Goal: Transaction & Acquisition: Book appointment/travel/reservation

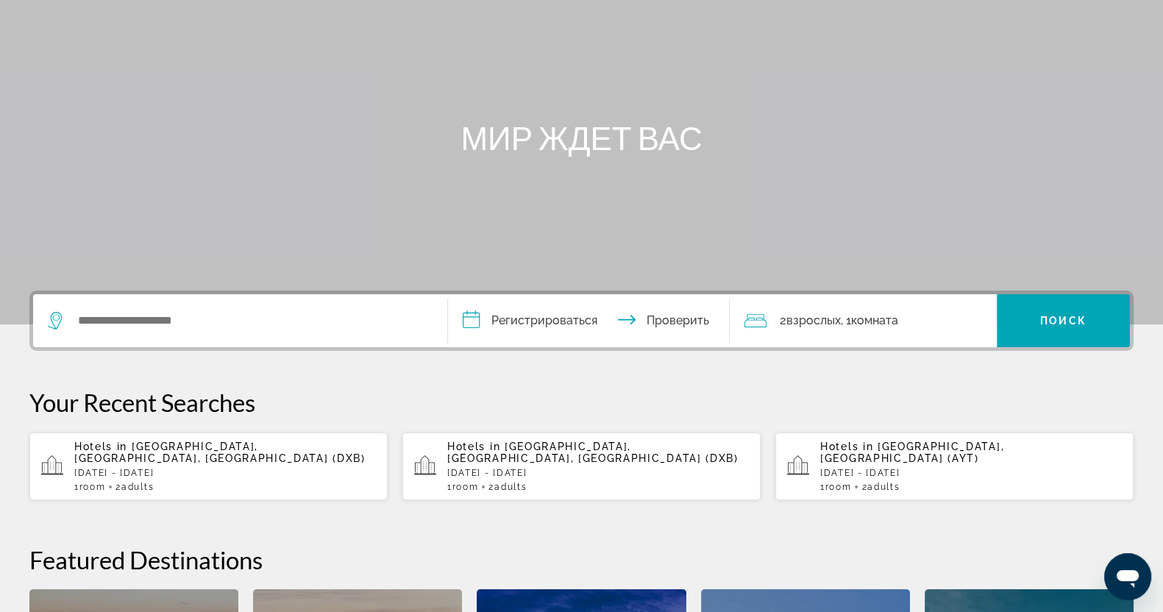
scroll to position [183, 0]
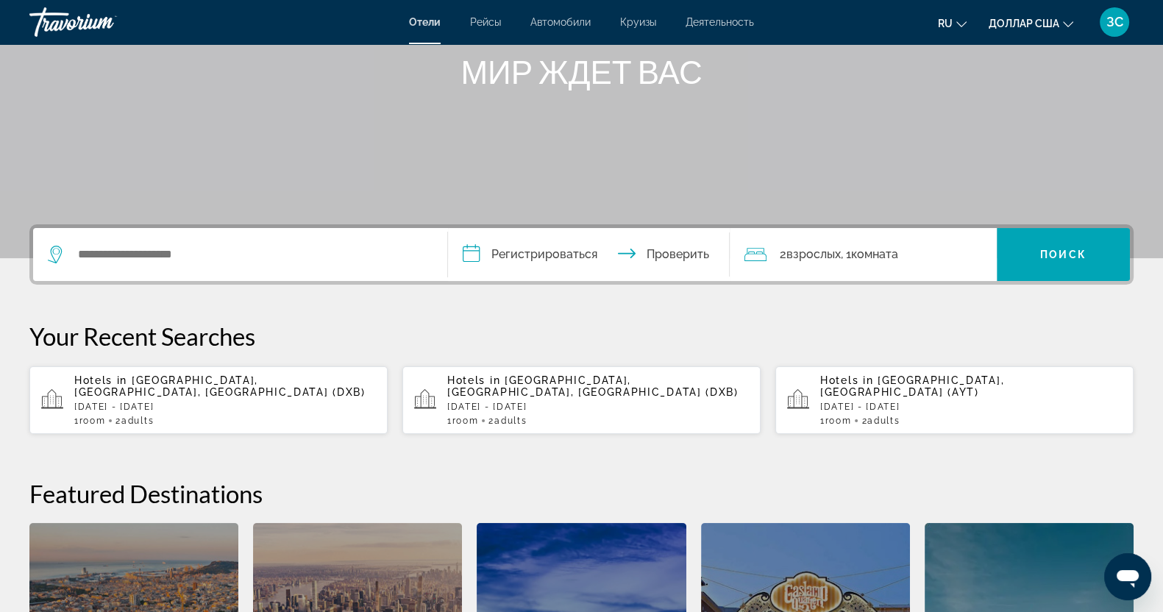
click at [171, 396] on p "Hotels in Dubai, Dubai Emirate, United Arab Emirates (DXB)" at bounding box center [225, 386] width 302 height 24
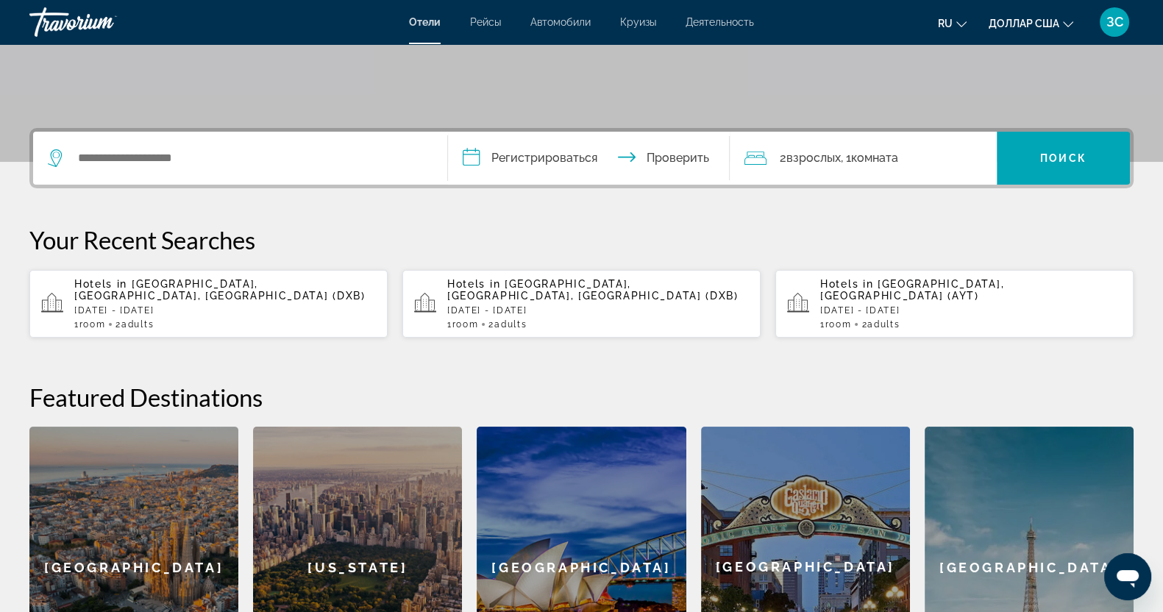
scroll to position [276, 0]
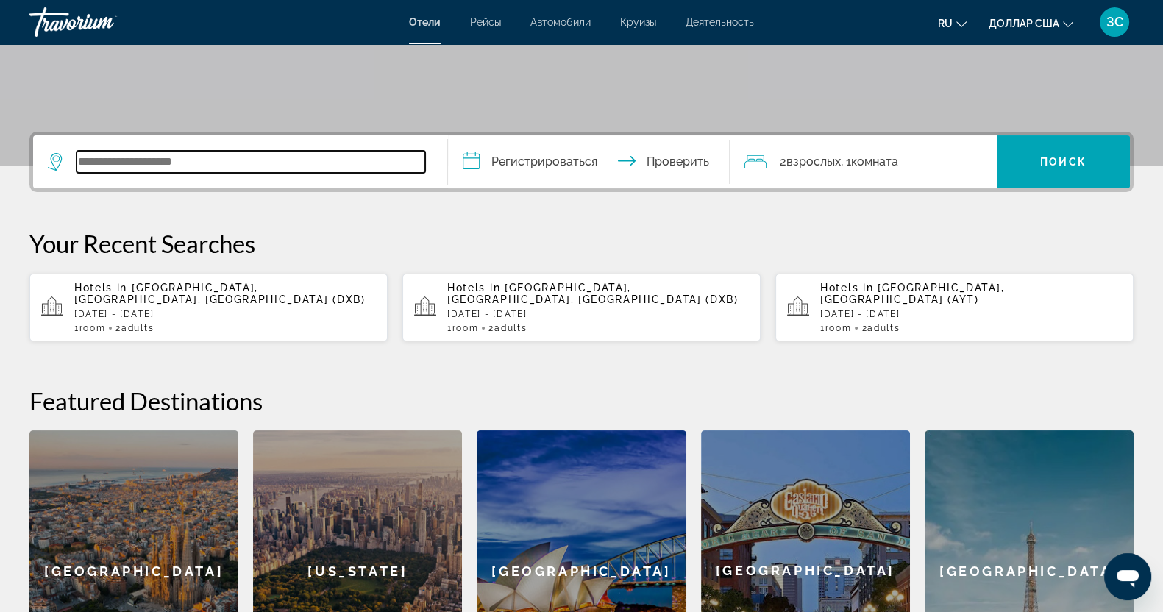
click at [125, 165] on input "Виджет поиска" at bounding box center [250, 162] width 349 height 22
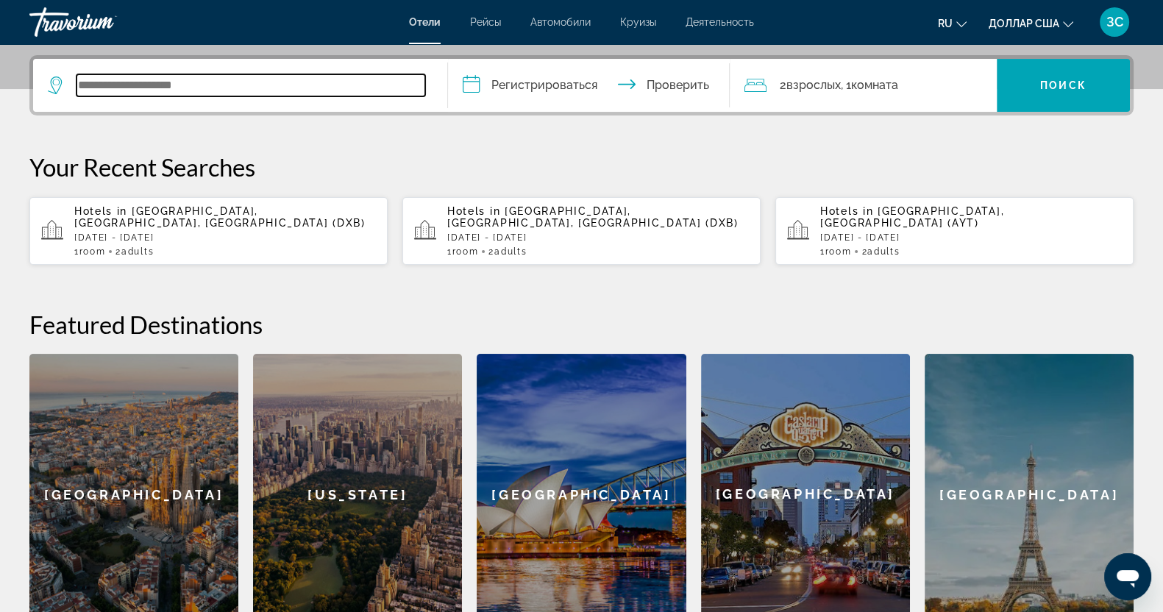
scroll to position [360, 0]
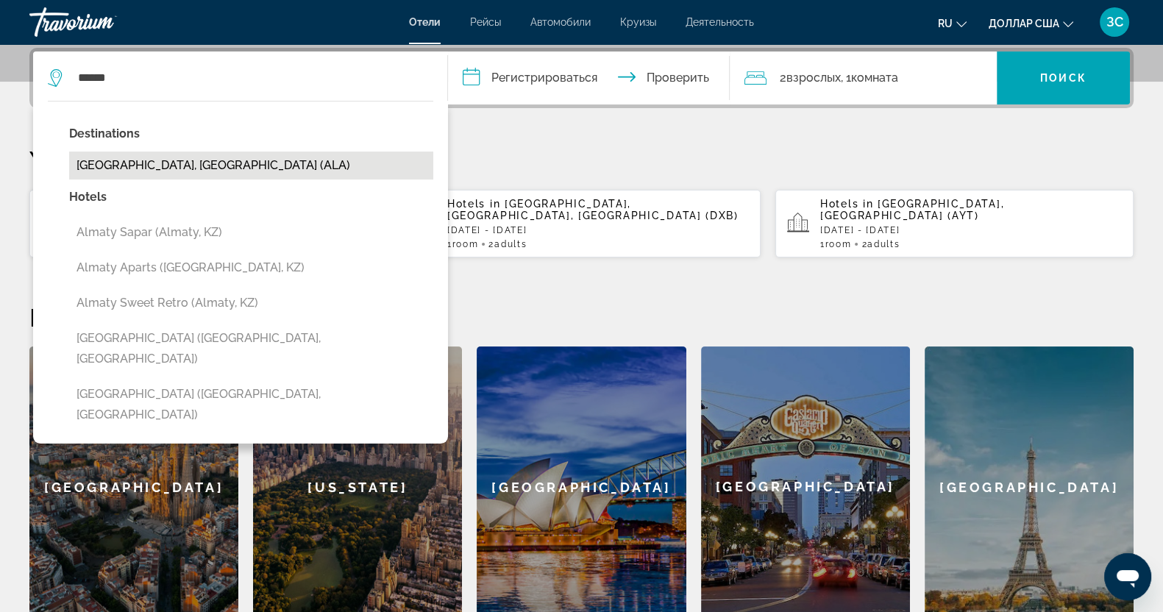
click at [165, 164] on button "[GEOGRAPHIC_DATA], [GEOGRAPHIC_DATA] (ALA)" at bounding box center [251, 166] width 364 height 28
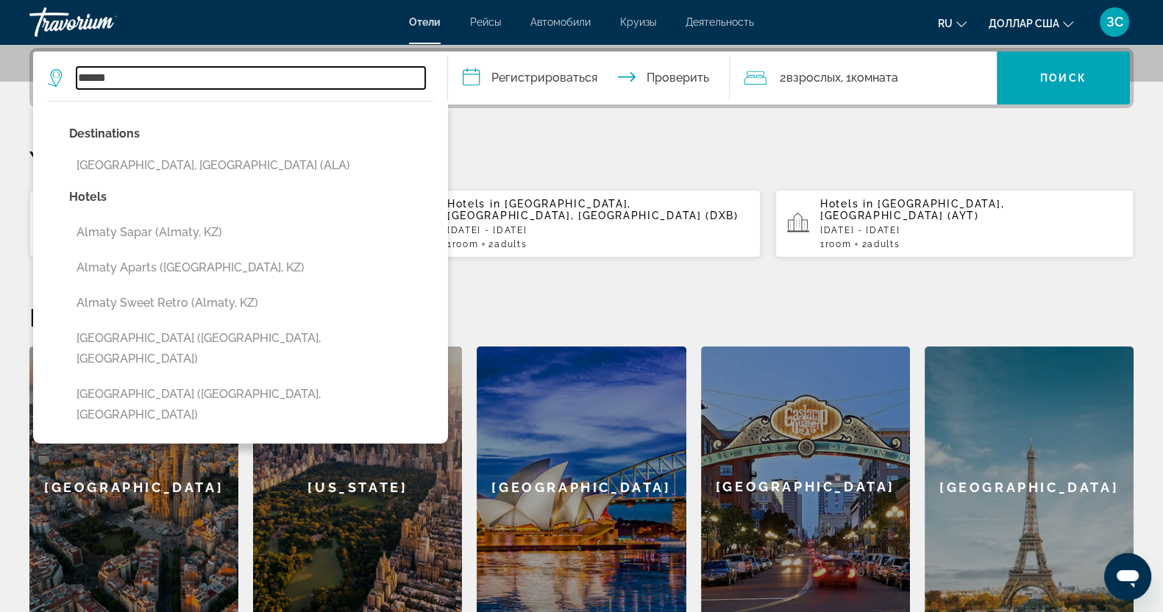
type input "**********"
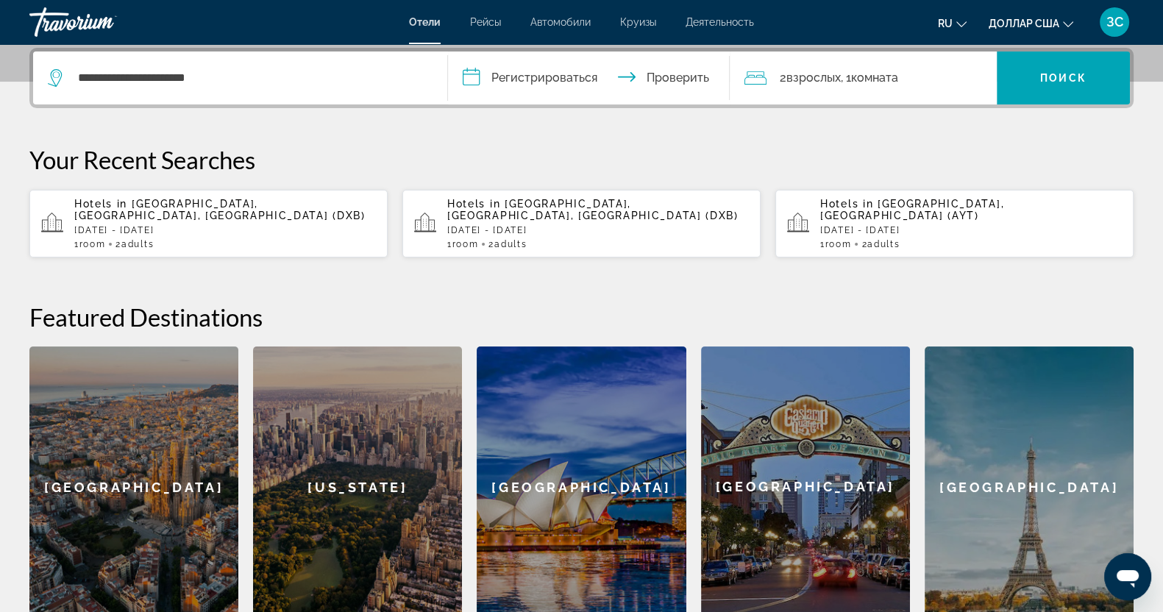
click at [477, 71] on input "**********" at bounding box center [592, 79] width 288 height 57
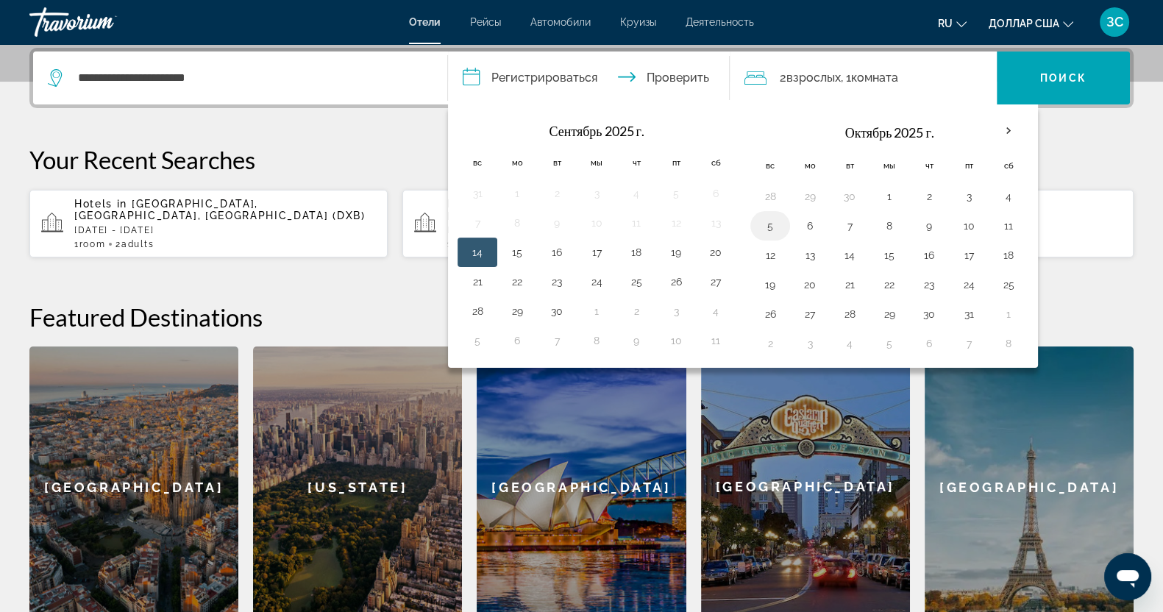
click at [762, 224] on button "5" at bounding box center [770, 226] width 24 height 21
click at [881, 227] on button "8" at bounding box center [890, 226] width 24 height 21
type input "**********"
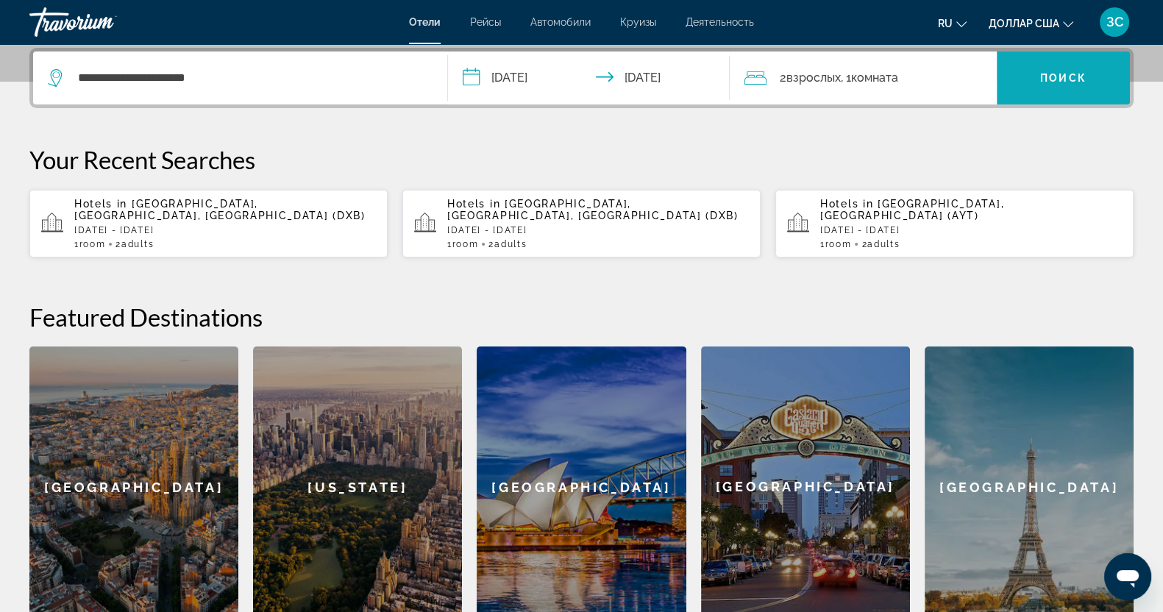
click at [1039, 57] on span "Виджет поиска" at bounding box center [1063, 77] width 133 height 53
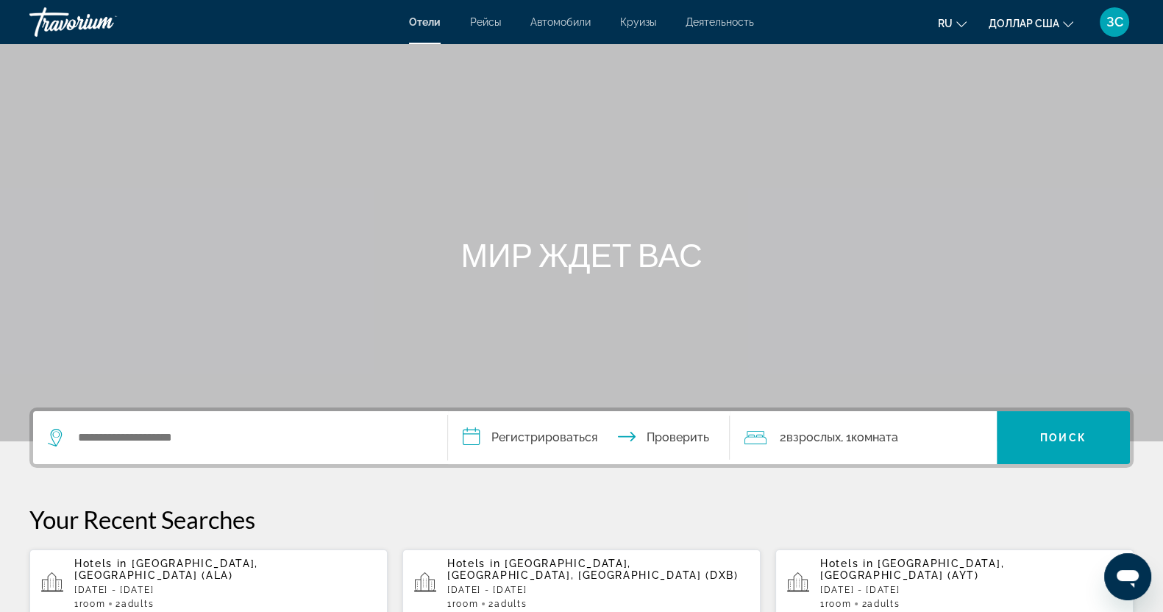
click at [1040, 188] on div "Основное содержание" at bounding box center [581, 220] width 1163 height 441
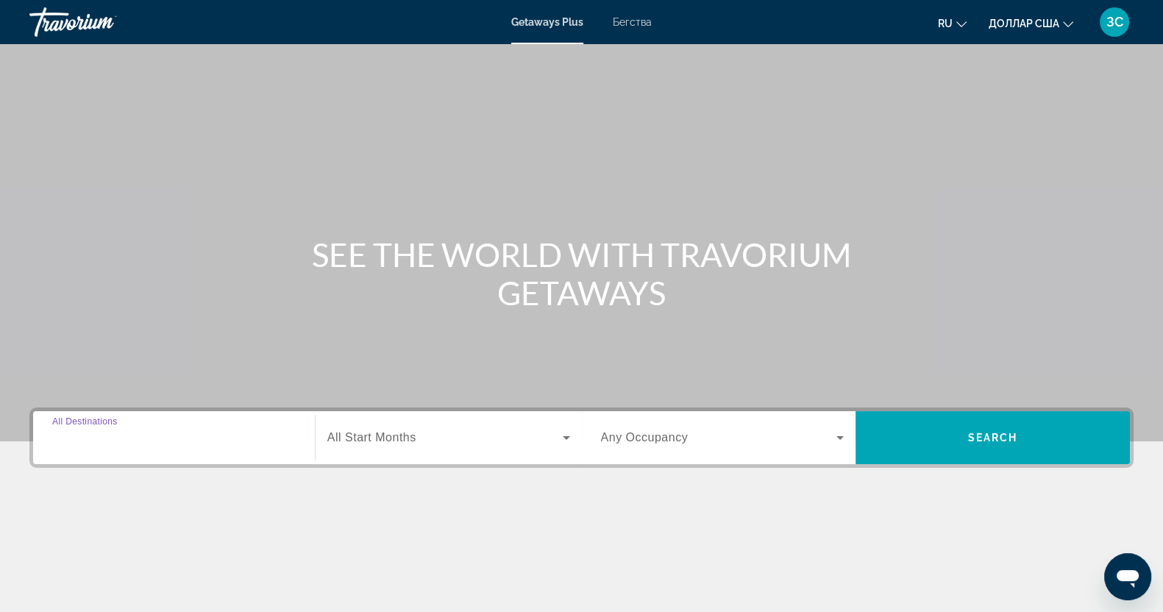
click at [154, 432] on input "Destination All Destinations" at bounding box center [173, 439] width 243 height 18
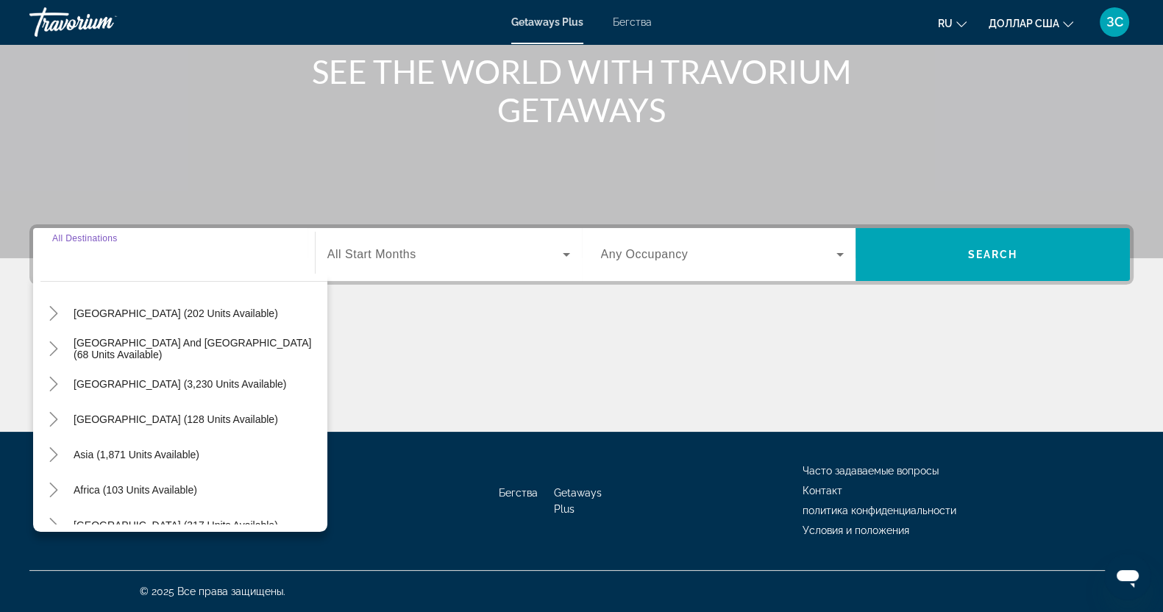
scroll to position [238, 0]
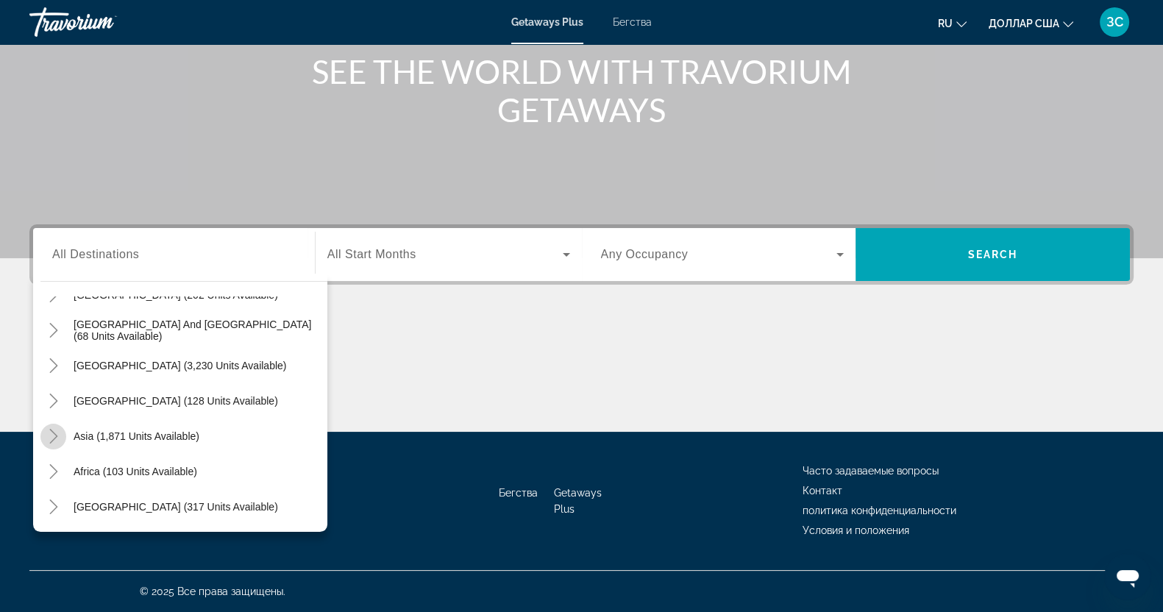
click at [52, 430] on icon "Toggle Asia (1,871 units available)" at bounding box center [53, 436] width 15 height 15
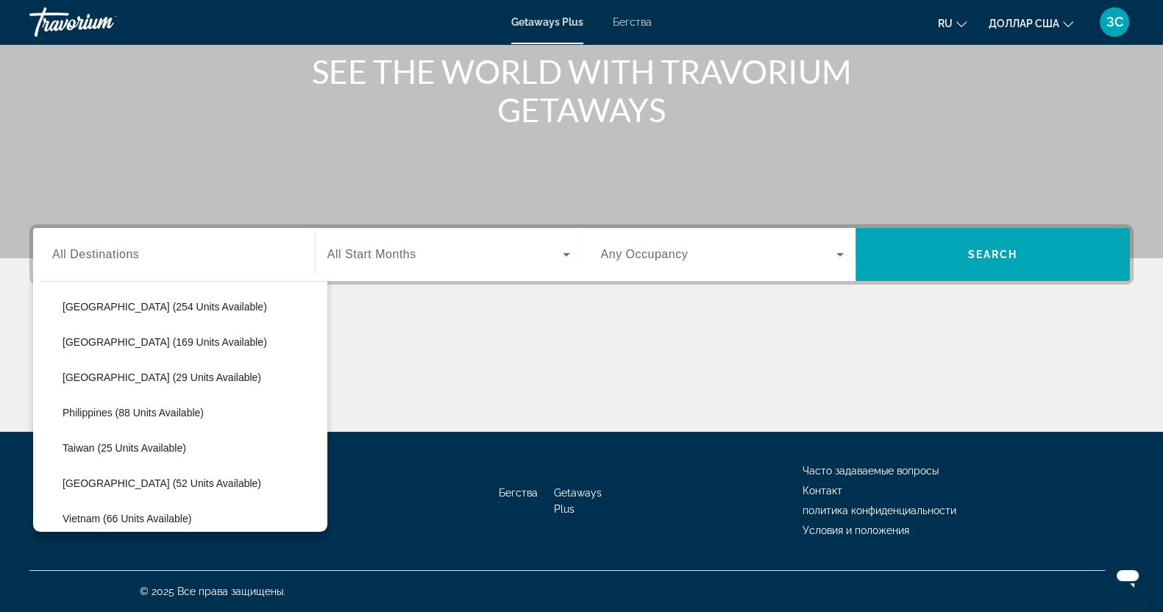
scroll to position [626, 0]
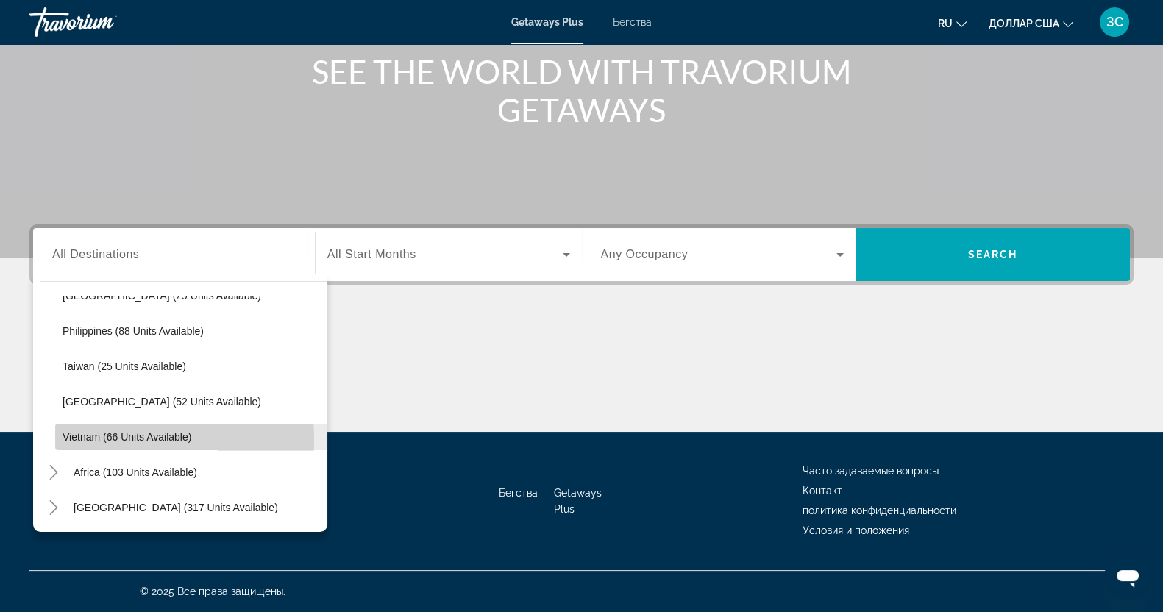
click at [79, 438] on span "Vietnam (66 units available)" at bounding box center [127, 437] width 129 height 12
type input "**********"
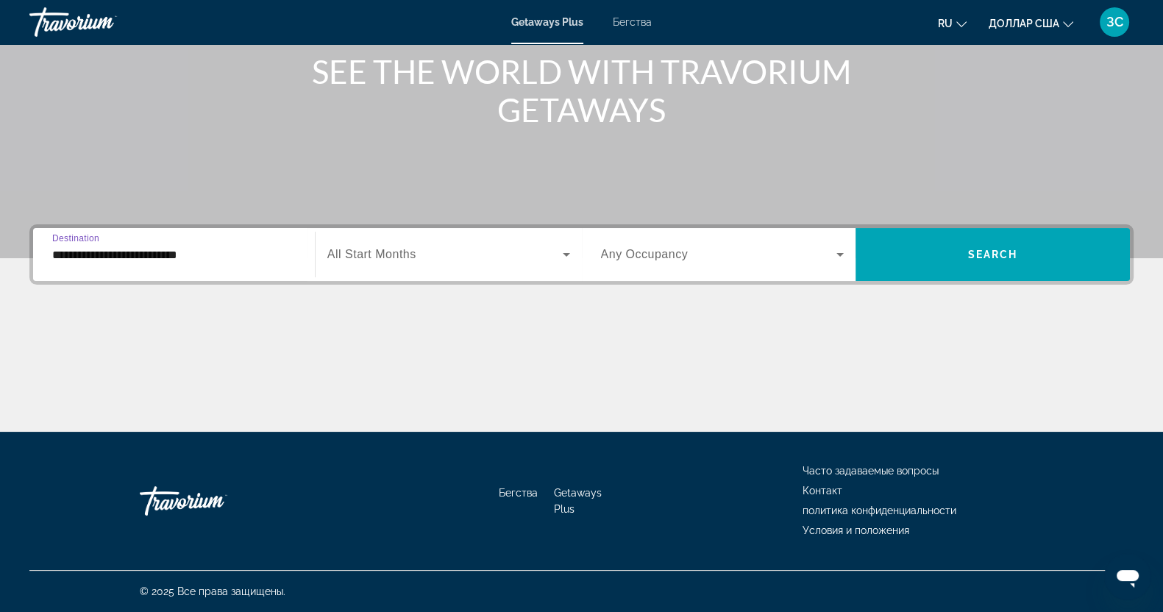
click at [625, 17] on font "Бегства" at bounding box center [632, 22] width 39 height 12
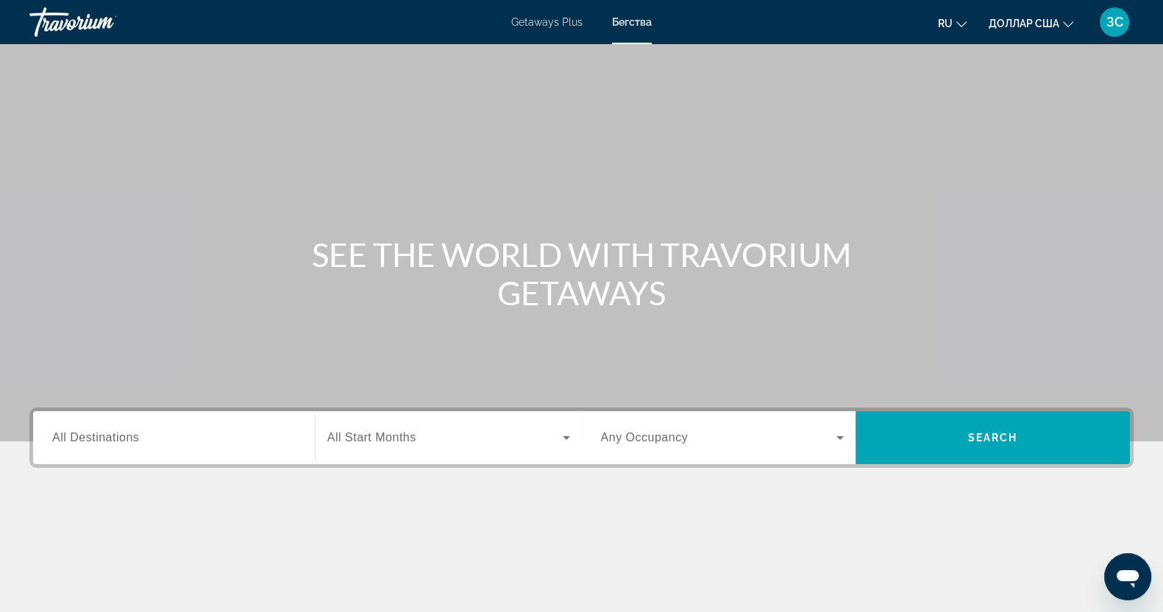
click at [82, 441] on span "All Destinations" at bounding box center [95, 437] width 87 height 13
click at [82, 441] on input "Destination All Destinations" at bounding box center [173, 439] width 243 height 18
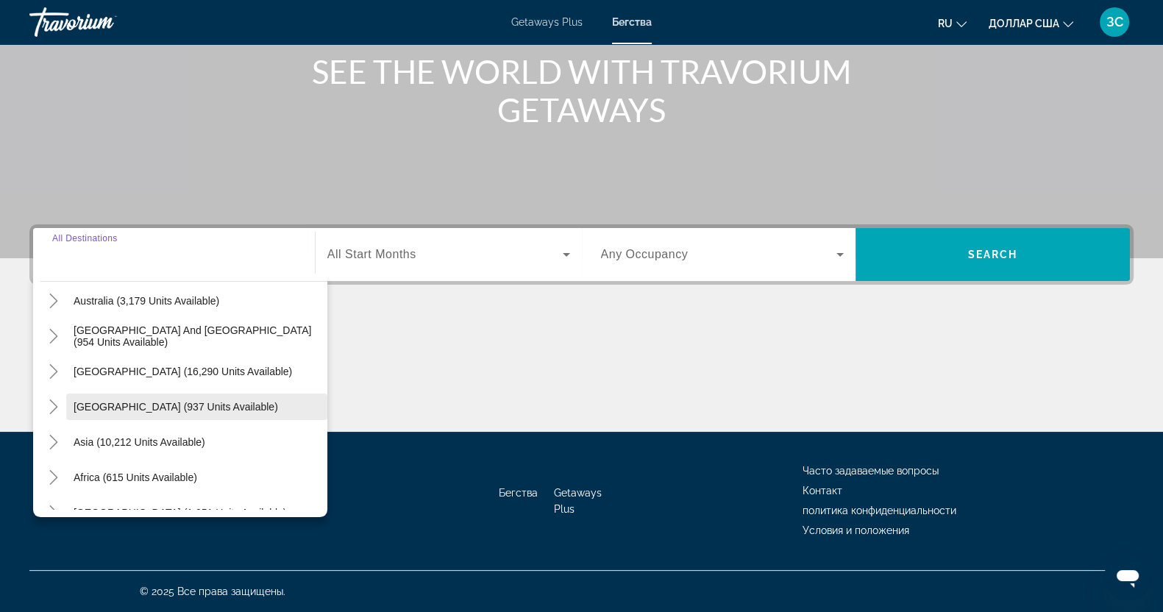
scroll to position [238, 0]
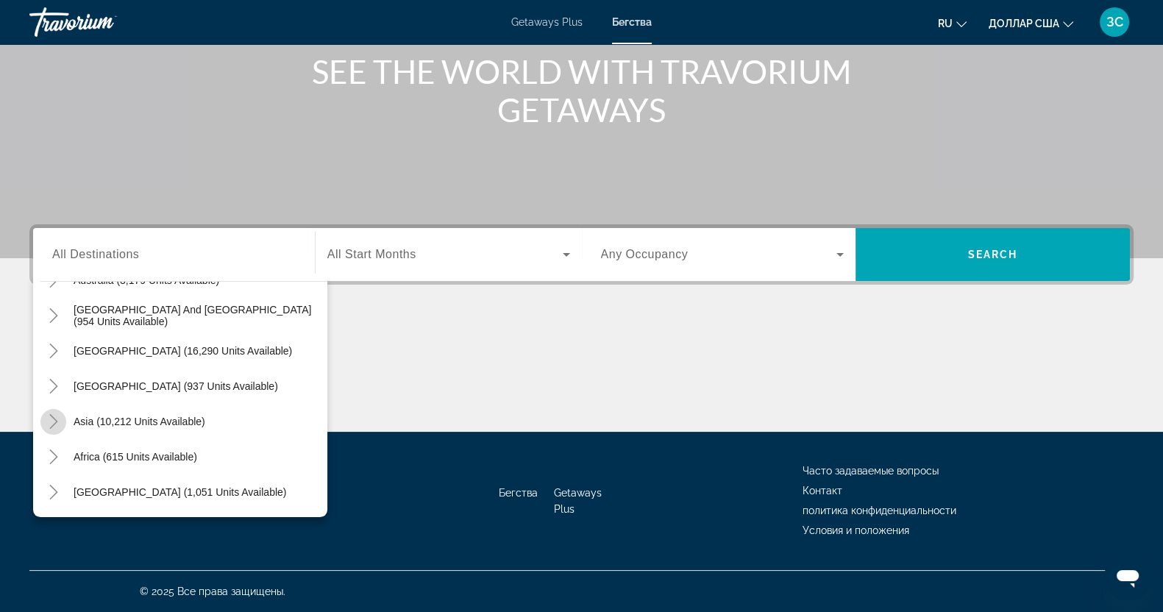
click at [57, 417] on icon "Toggle Asia (10,212 units available)" at bounding box center [53, 421] width 15 height 15
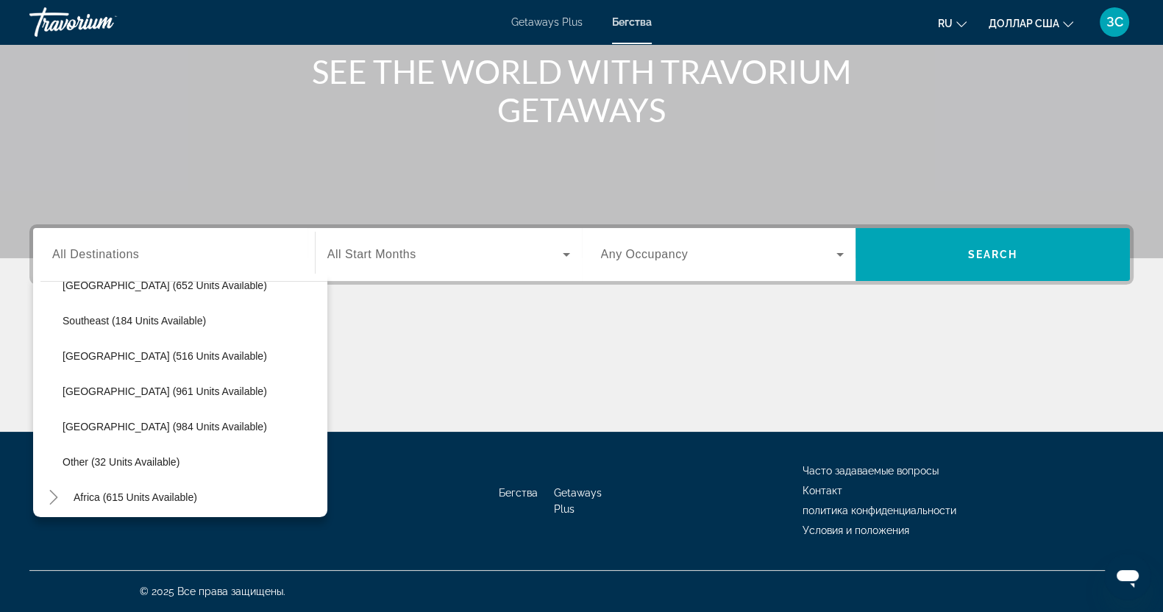
scroll to position [768, 0]
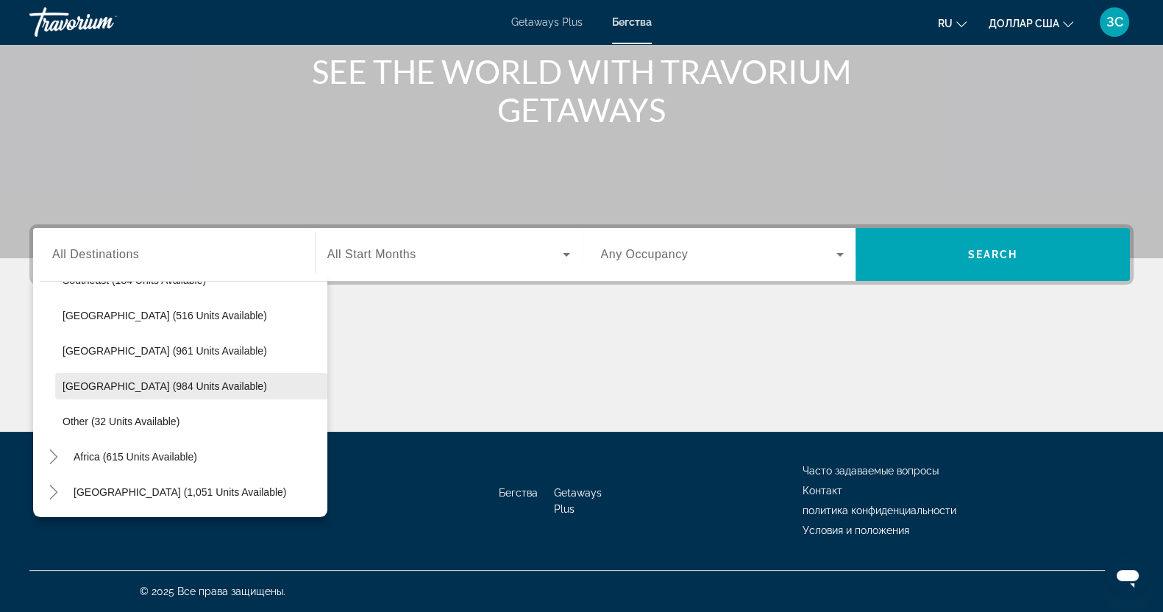
click at [85, 394] on span "Search widget" at bounding box center [191, 386] width 272 height 35
type input "**********"
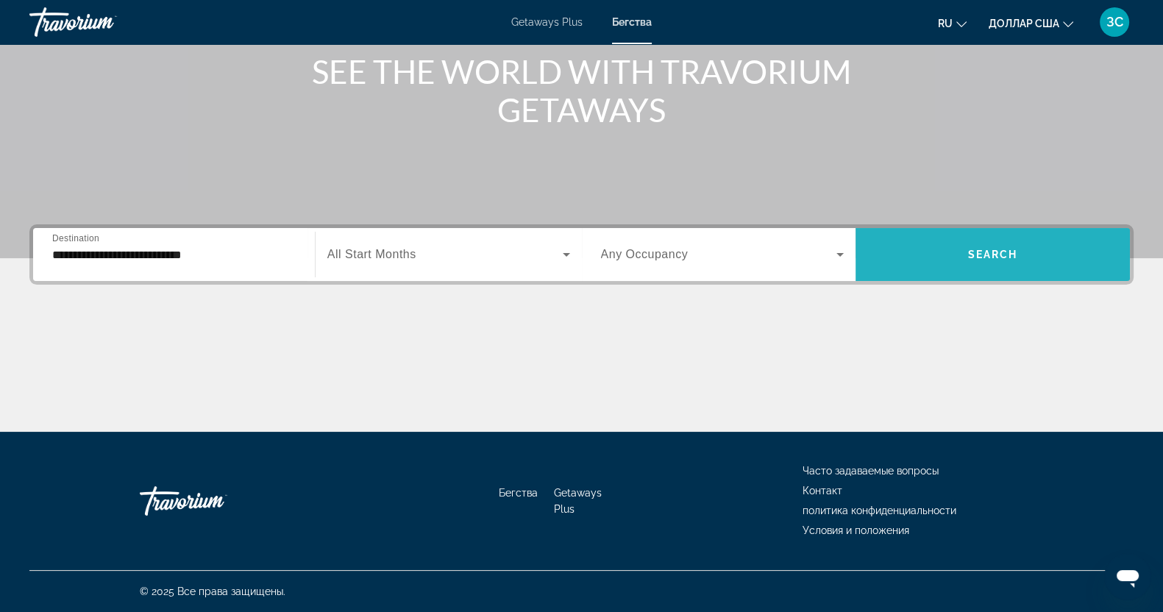
click at [990, 244] on span "Search widget" at bounding box center [992, 254] width 274 height 35
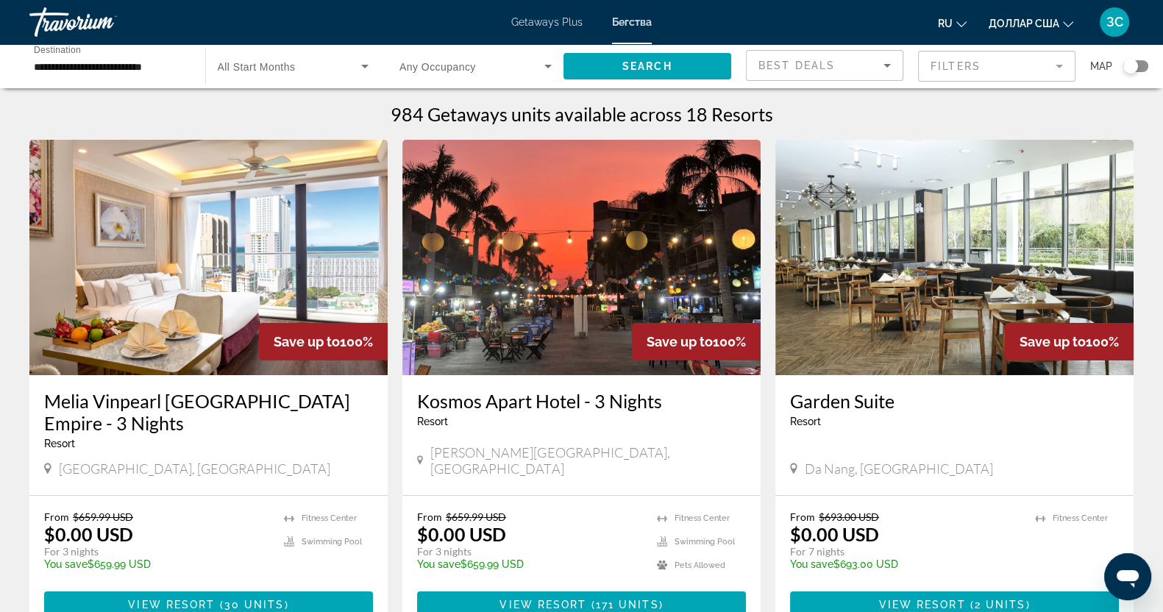
click at [1061, 62] on mat-form-field "Filters" at bounding box center [996, 66] width 157 height 31
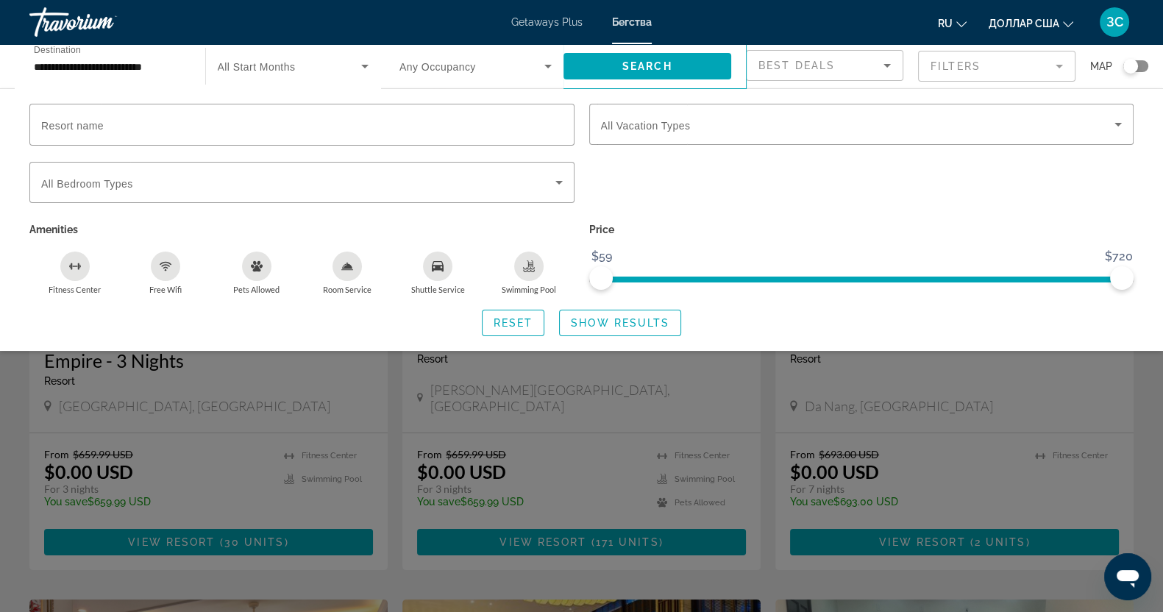
scroll to position [91, 0]
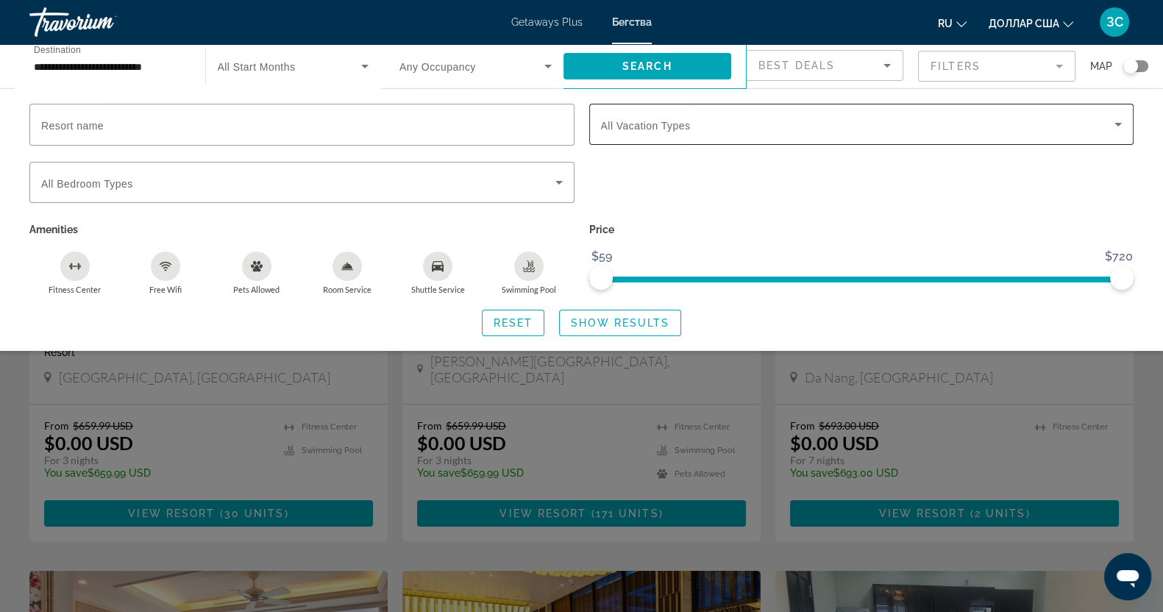
click at [1119, 123] on icon "Search widget" at bounding box center [1117, 125] width 7 height 4
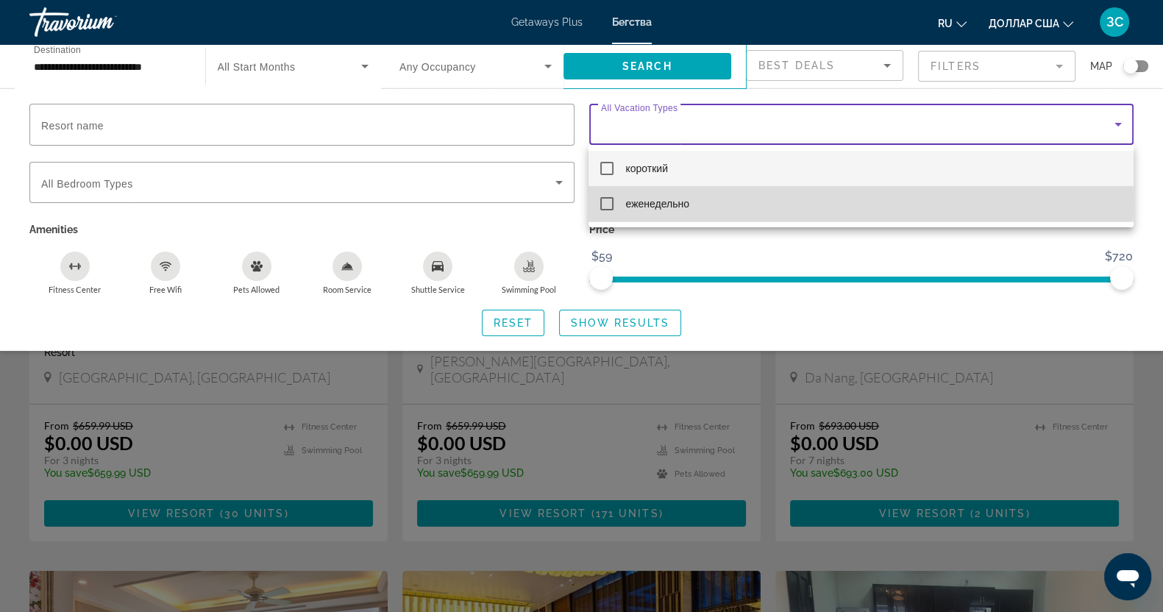
click at [607, 200] on mat-pseudo-checkbox at bounding box center [606, 203] width 13 height 13
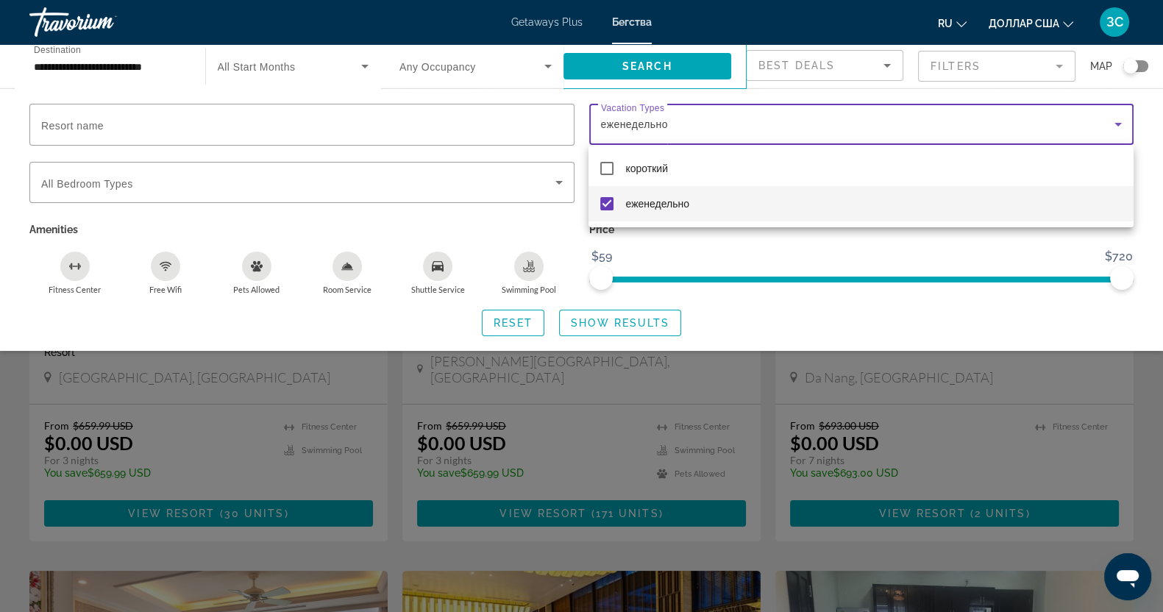
click at [601, 322] on div at bounding box center [581, 306] width 1163 height 612
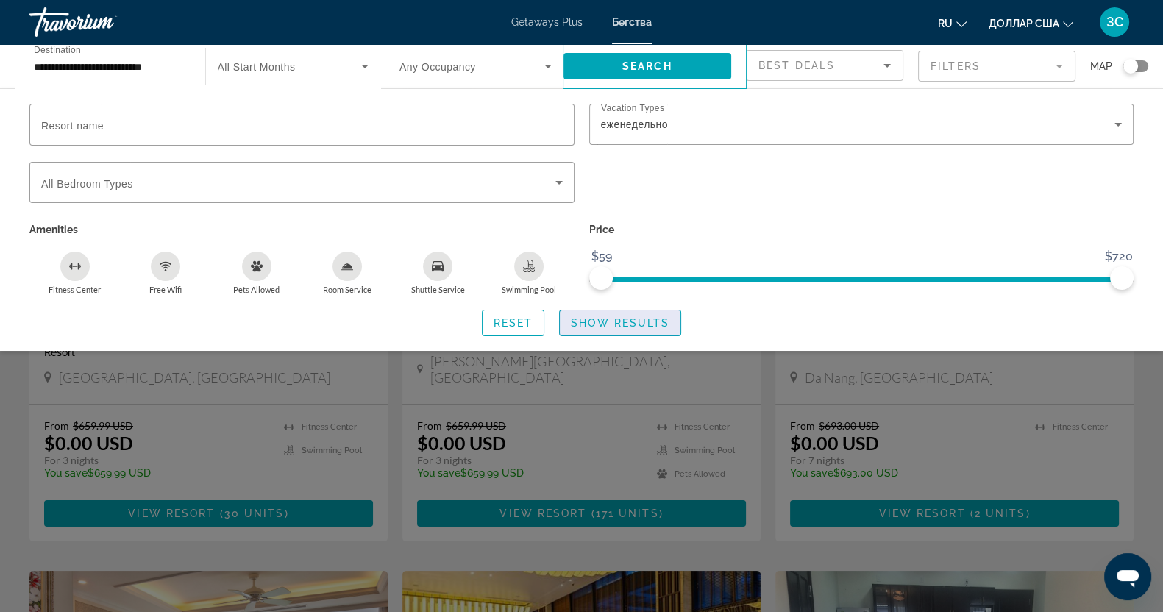
click at [600, 322] on span "Show Results" at bounding box center [620, 323] width 99 height 12
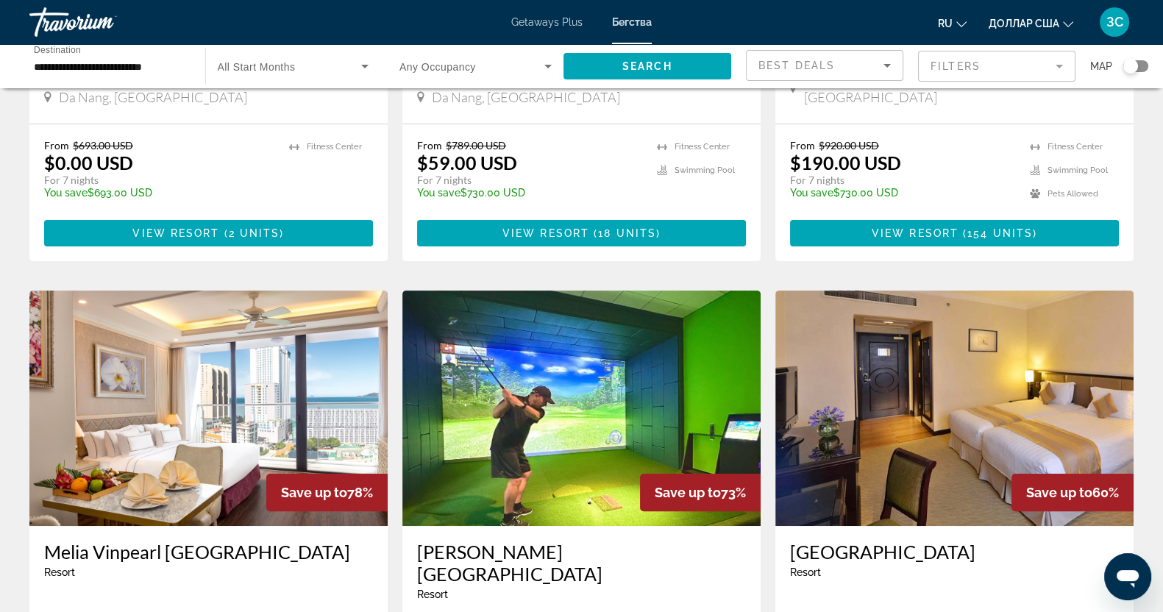
scroll to position [367, 0]
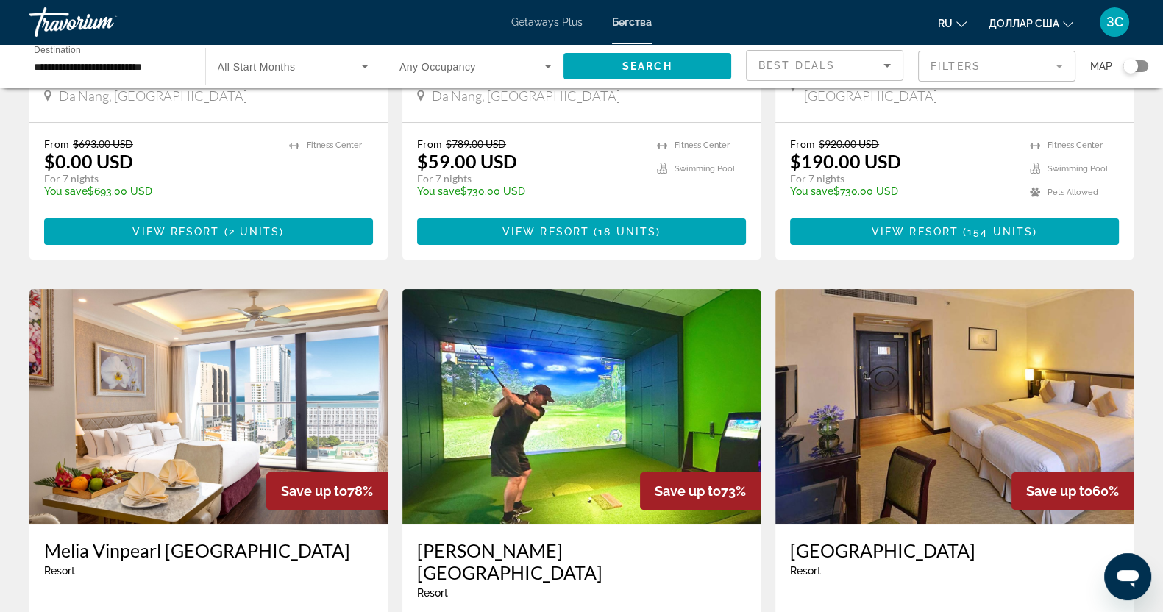
click at [569, 385] on img "Основное содержание" at bounding box center [581, 406] width 358 height 235
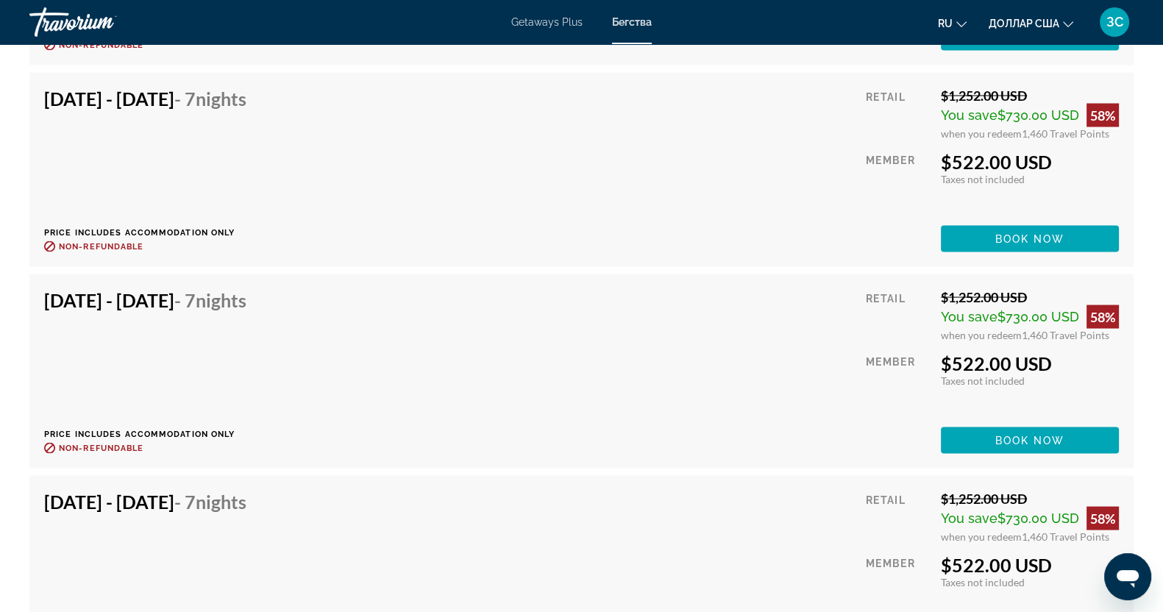
scroll to position [3494, 0]
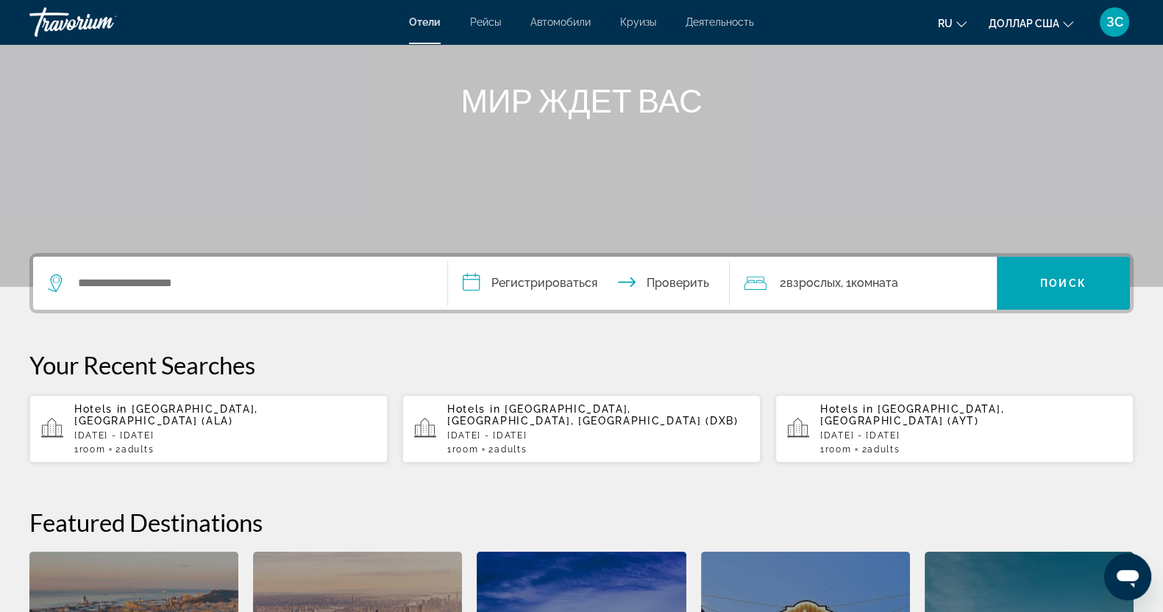
scroll to position [183, 0]
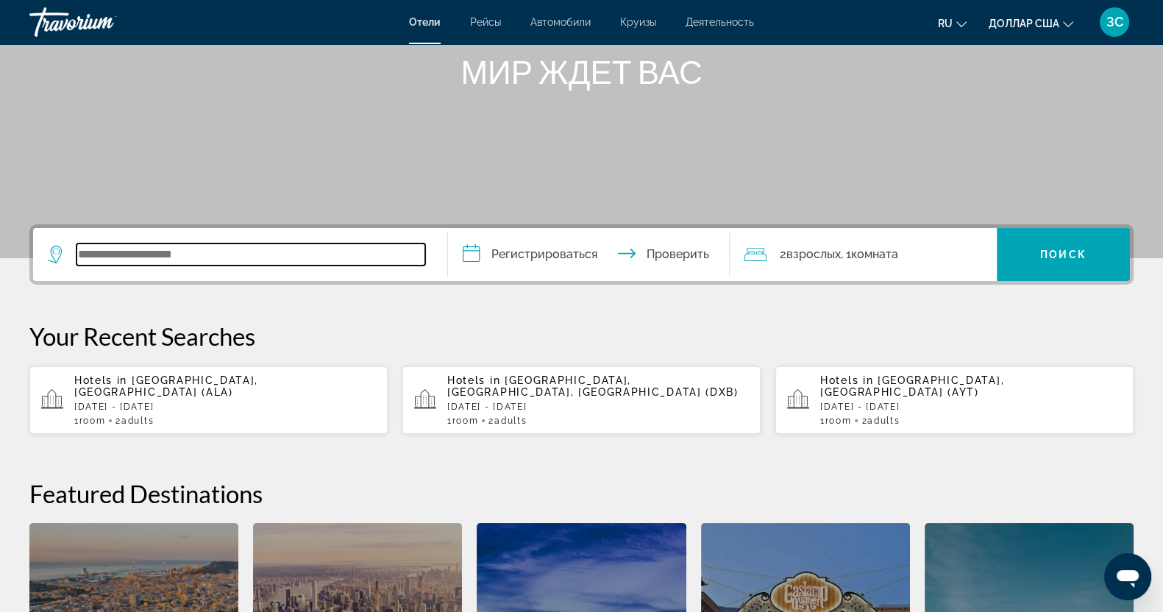
click at [133, 255] on input "Виджет поиска" at bounding box center [250, 254] width 349 height 22
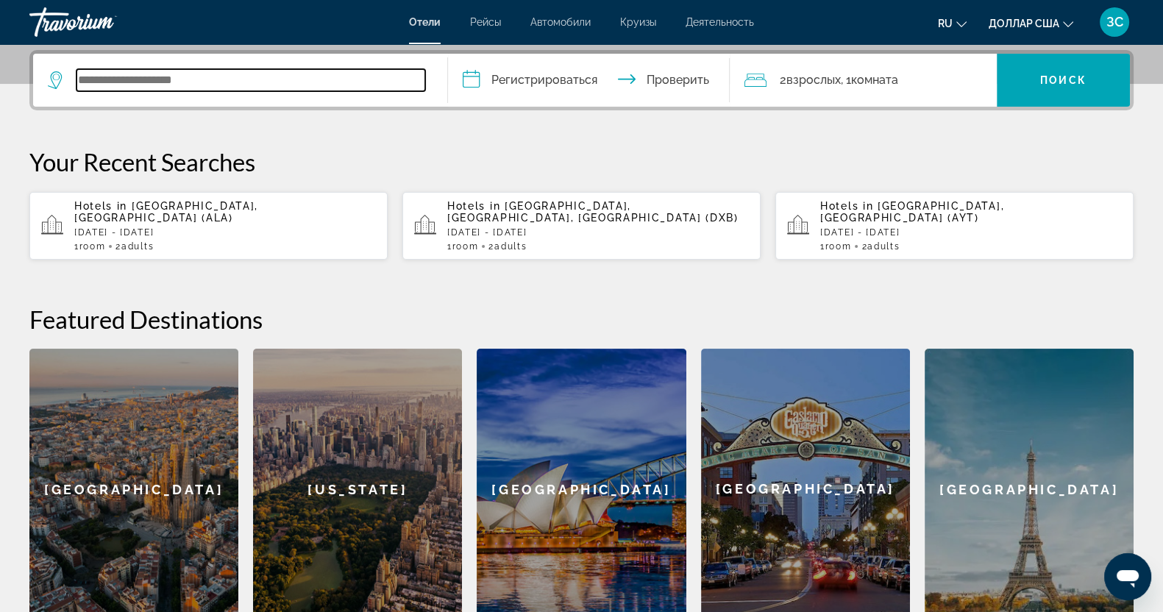
scroll to position [360, 0]
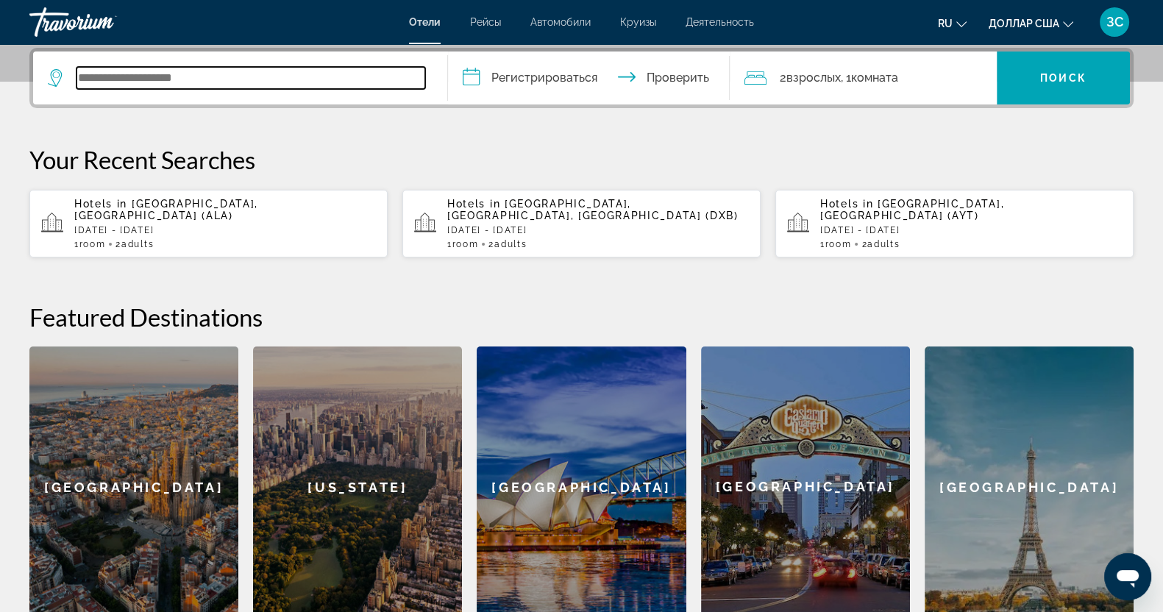
click at [127, 76] on input "Виджет поиска" at bounding box center [250, 78] width 349 height 22
type input "*"
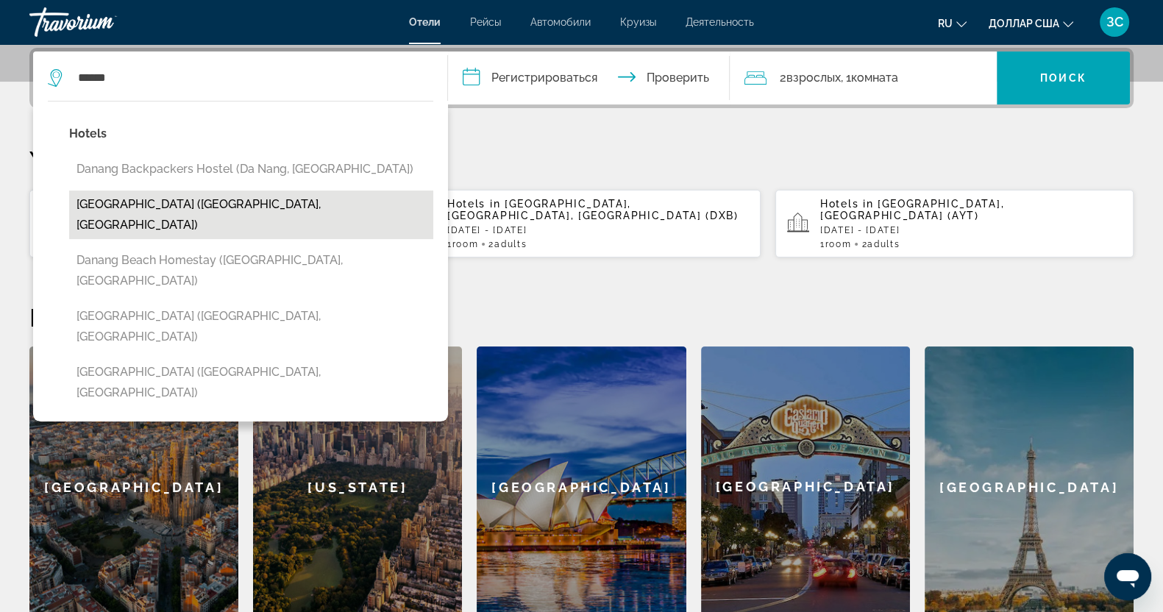
click at [163, 199] on button "Danang Beach Hotel (Da Nang, VN)" at bounding box center [251, 215] width 364 height 49
type input "**********"
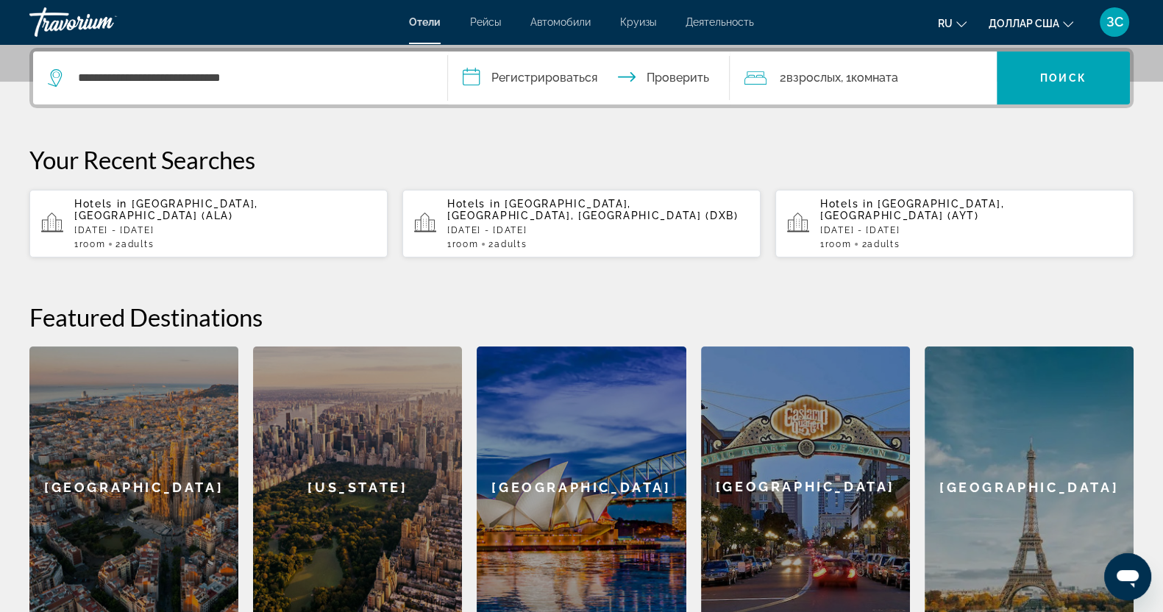
click at [471, 80] on input "**********" at bounding box center [592, 79] width 288 height 57
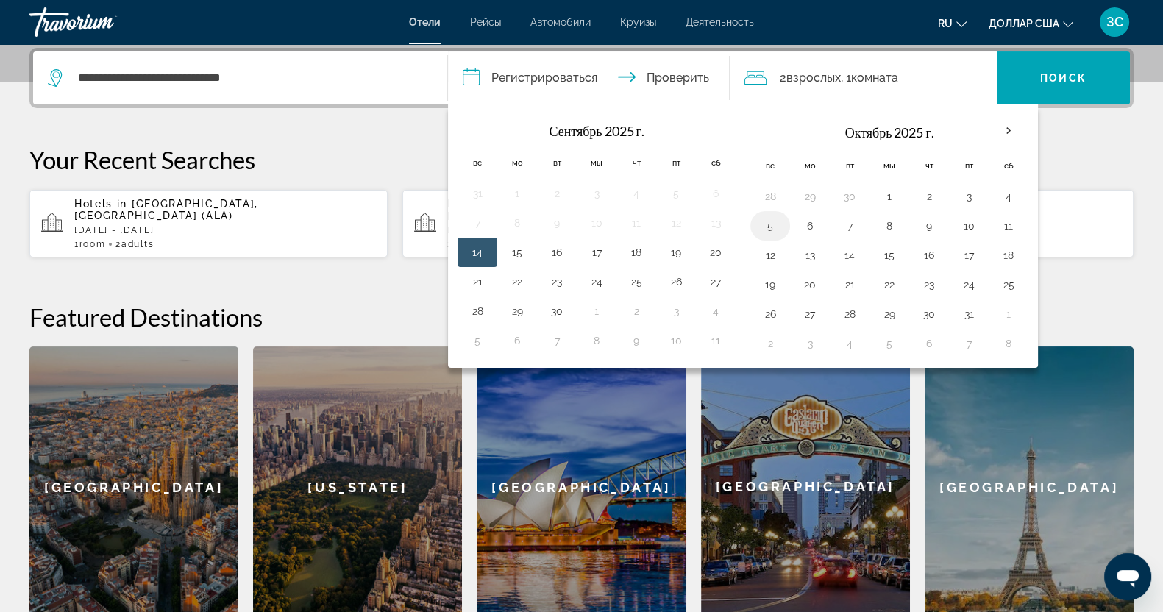
click at [767, 228] on button "5" at bounding box center [770, 226] width 24 height 21
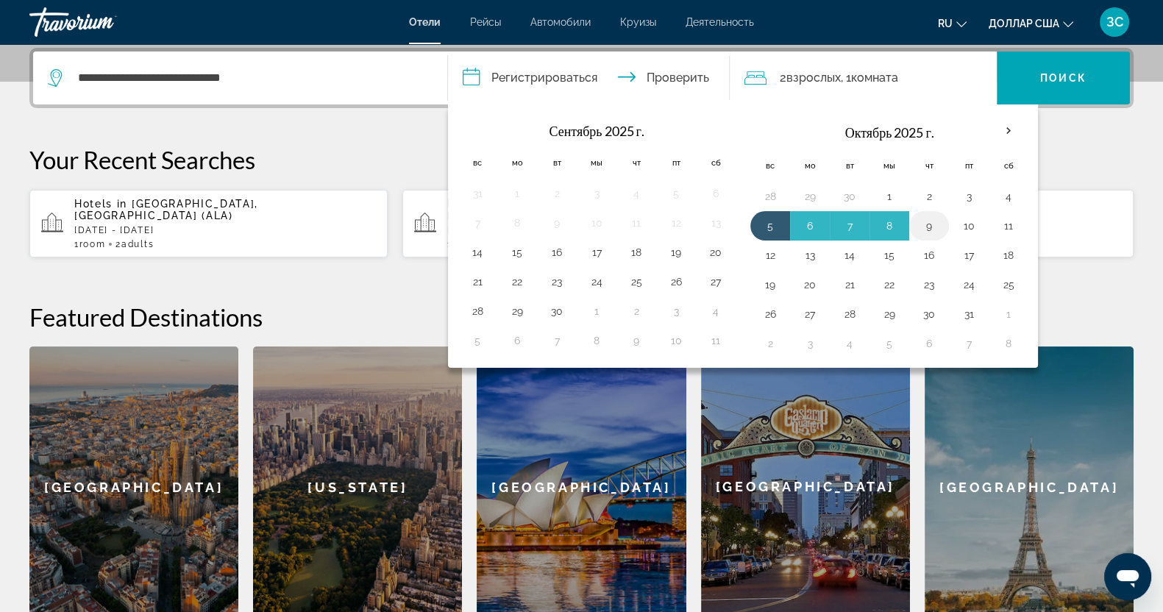
click at [923, 225] on button "9" at bounding box center [929, 226] width 24 height 21
type input "**********"
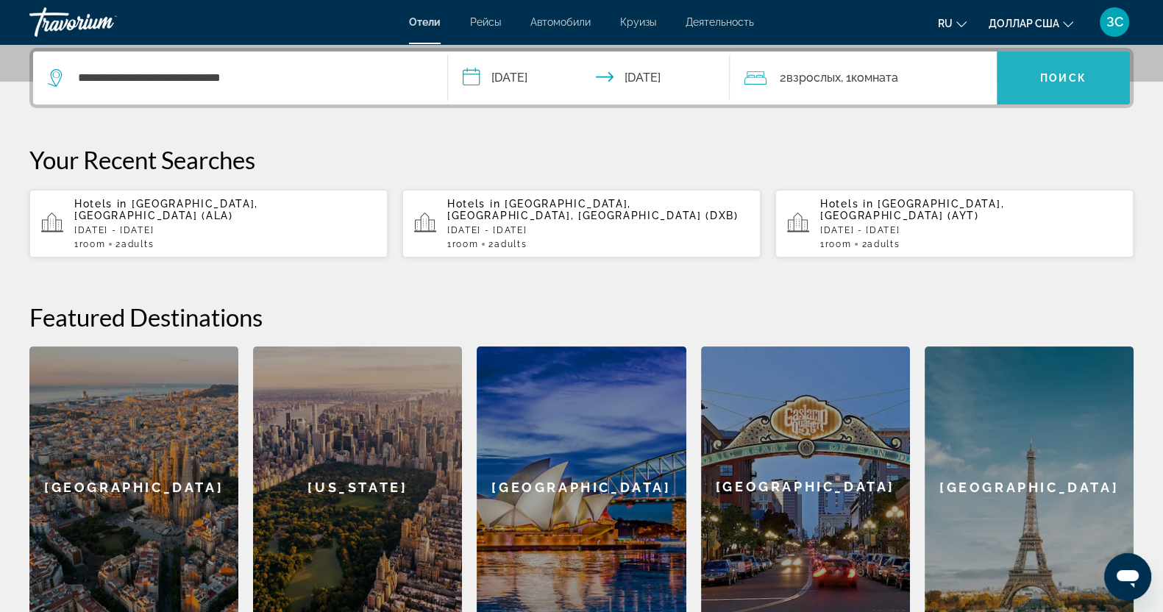
click at [1063, 76] on font "Поиск" at bounding box center [1063, 78] width 46 height 12
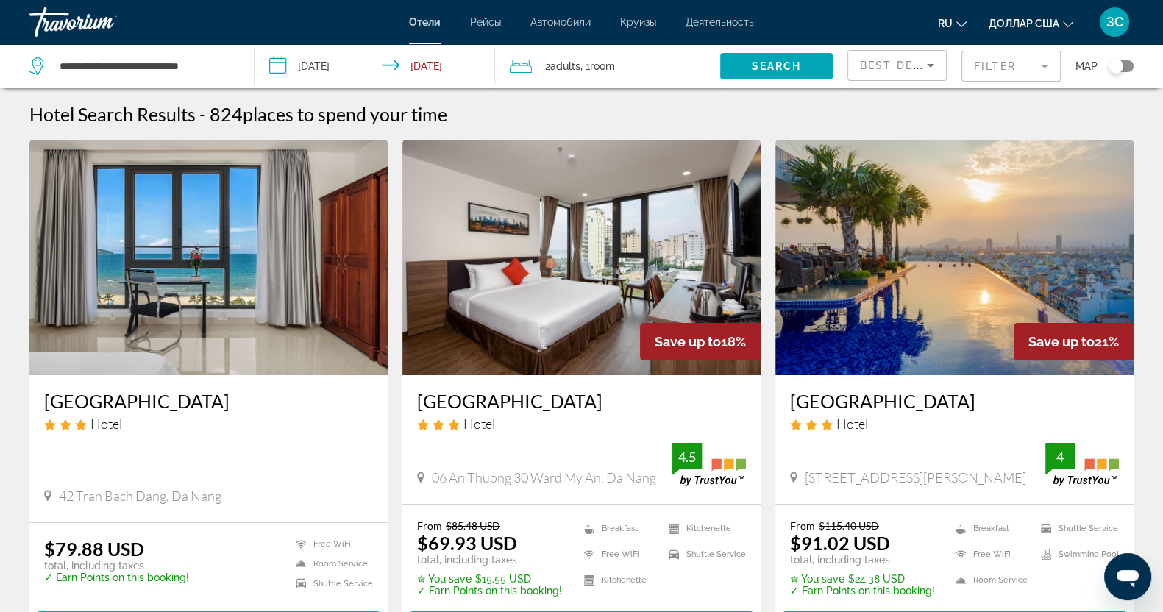
click at [234, 67] on div "**********" at bounding box center [134, 66] width 210 height 44
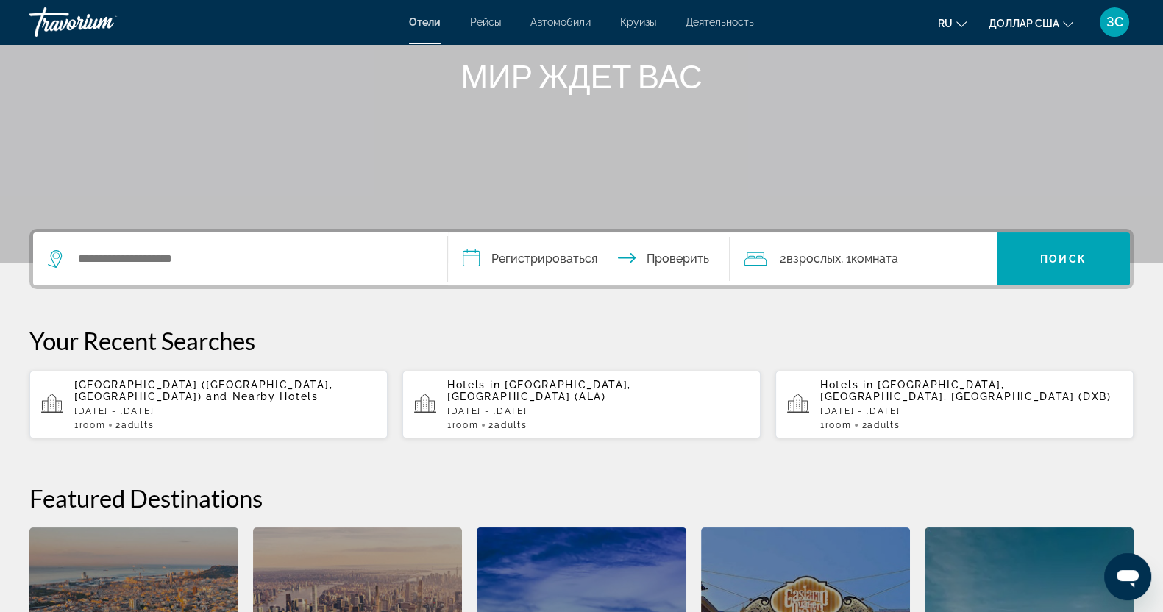
scroll to position [183, 0]
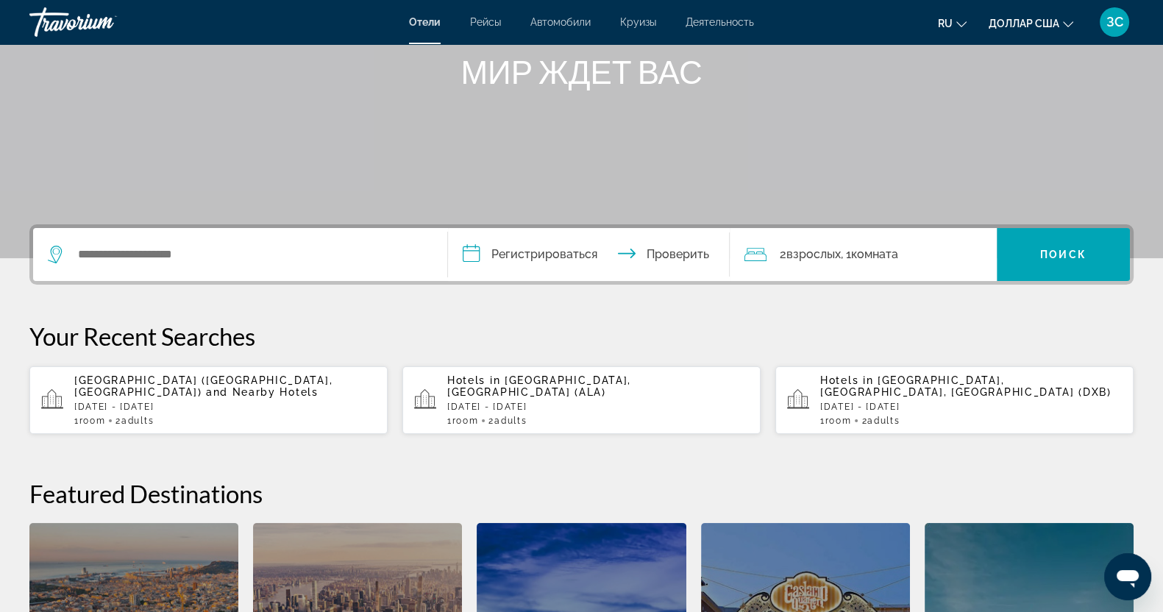
click at [939, 402] on p "Sun, 09 Nov - Wed, 12 Nov" at bounding box center [971, 407] width 302 height 10
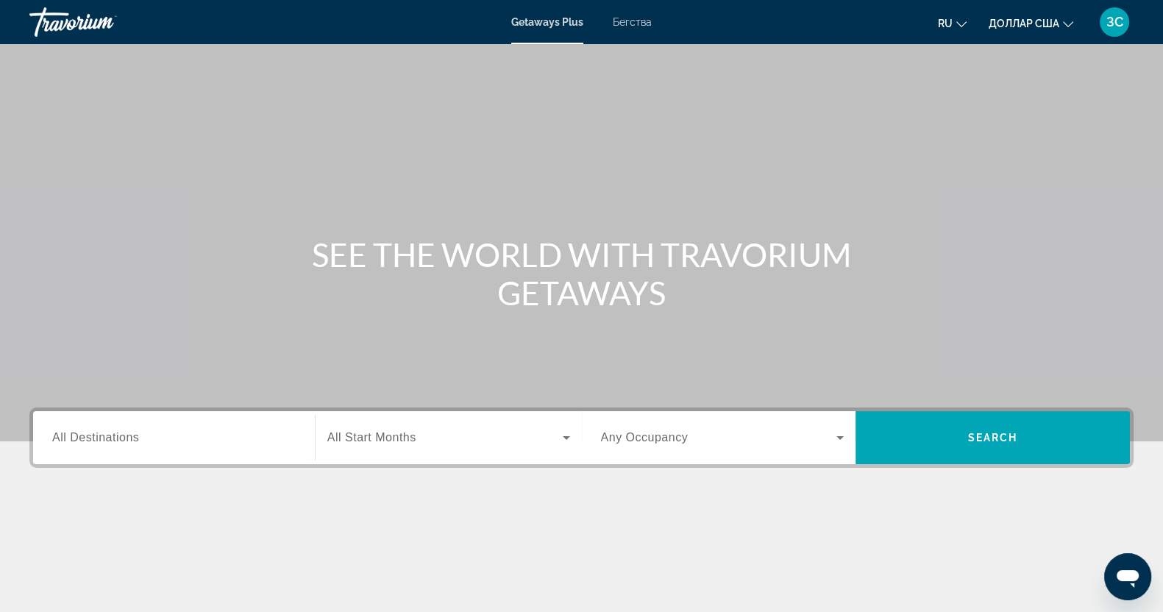
click at [643, 22] on font "Бегства" at bounding box center [632, 22] width 39 height 12
click at [84, 434] on span "All Destinations" at bounding box center [95, 437] width 87 height 13
click at [84, 434] on input "Destination All Destinations" at bounding box center [173, 439] width 243 height 18
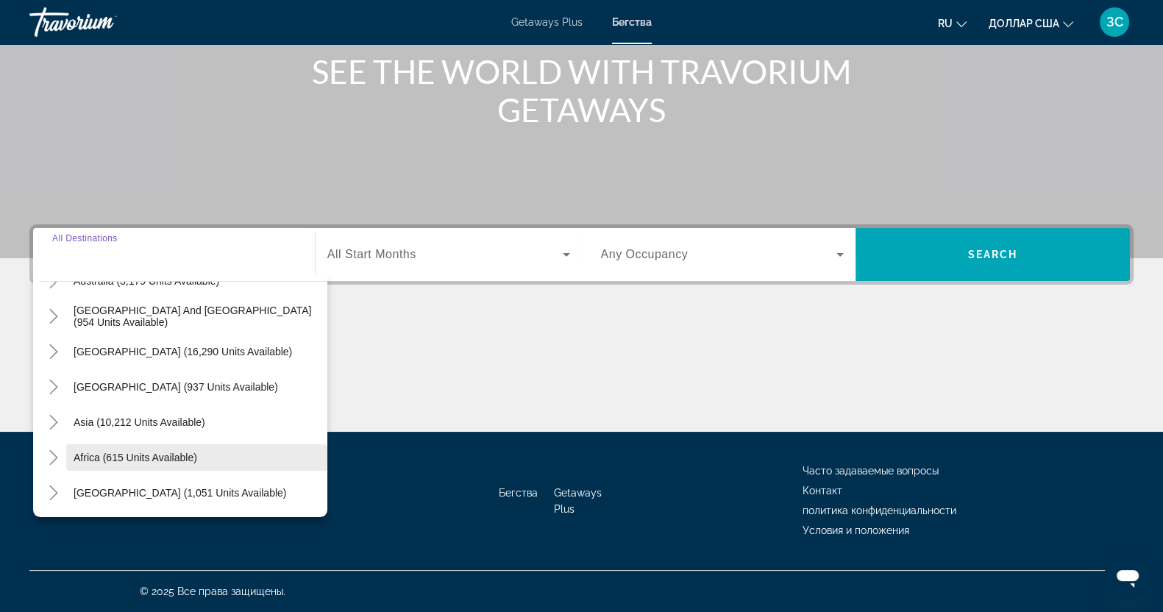
scroll to position [238, 0]
click at [49, 420] on icon "Toggle Asia (10,212 units available)" at bounding box center [53, 421] width 15 height 15
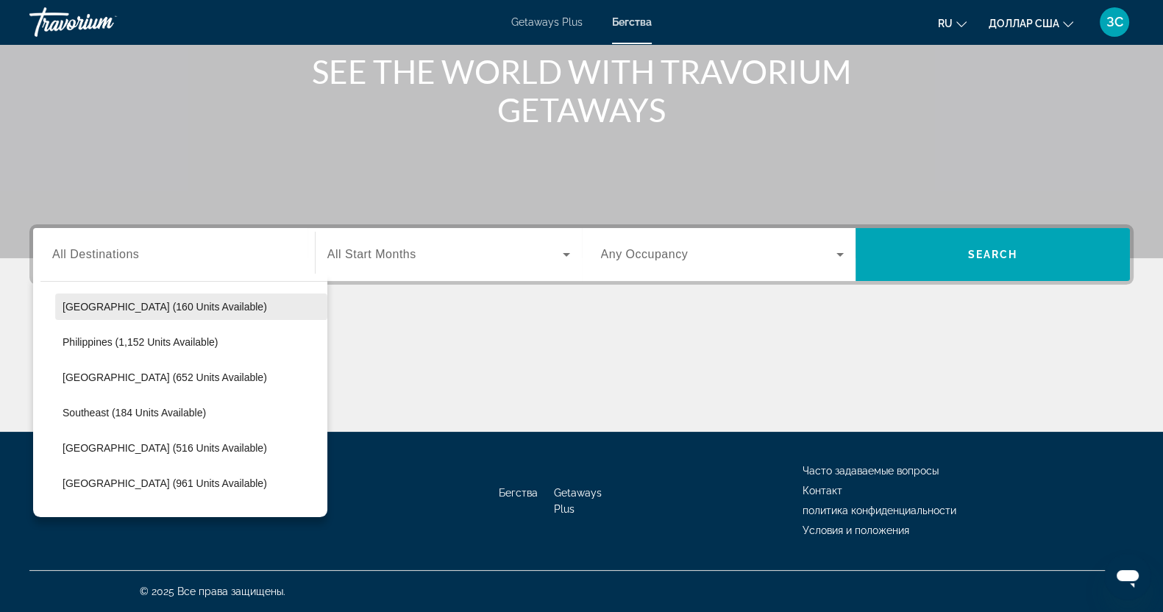
scroll to position [727, 0]
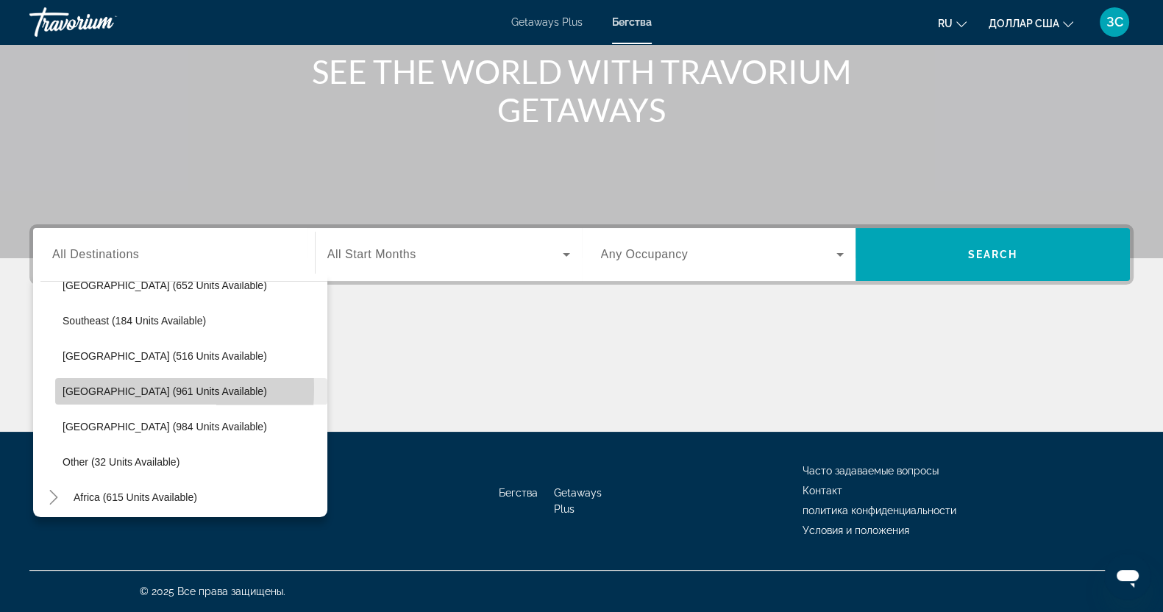
click at [78, 387] on span "[GEOGRAPHIC_DATA] (961 units available)" at bounding box center [165, 391] width 204 height 12
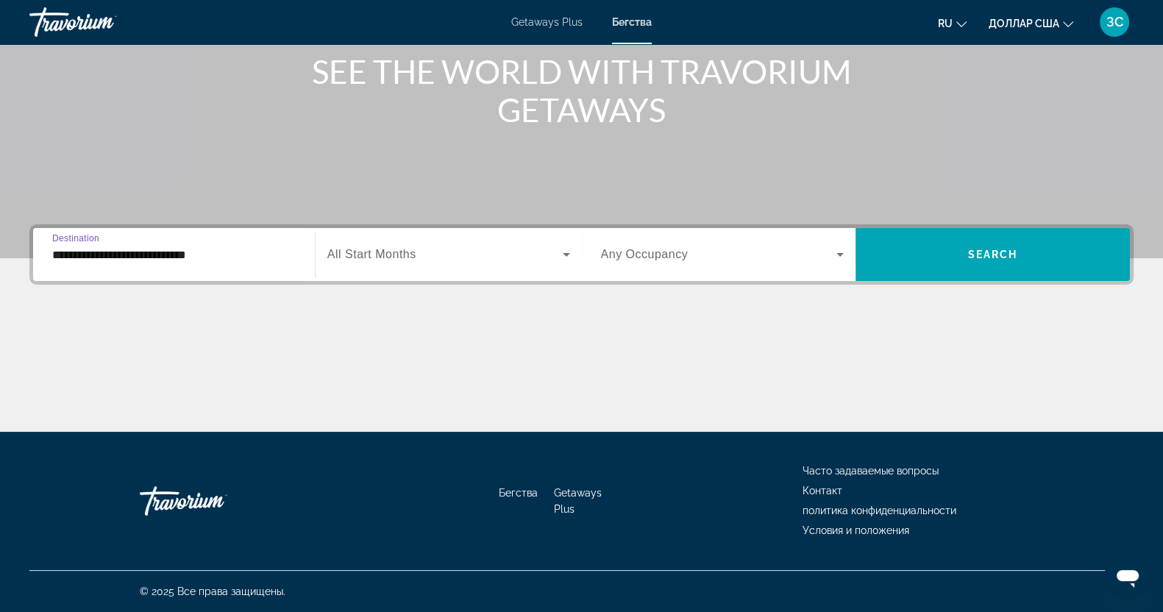
click at [238, 255] on input "**********" at bounding box center [173, 255] width 243 height 18
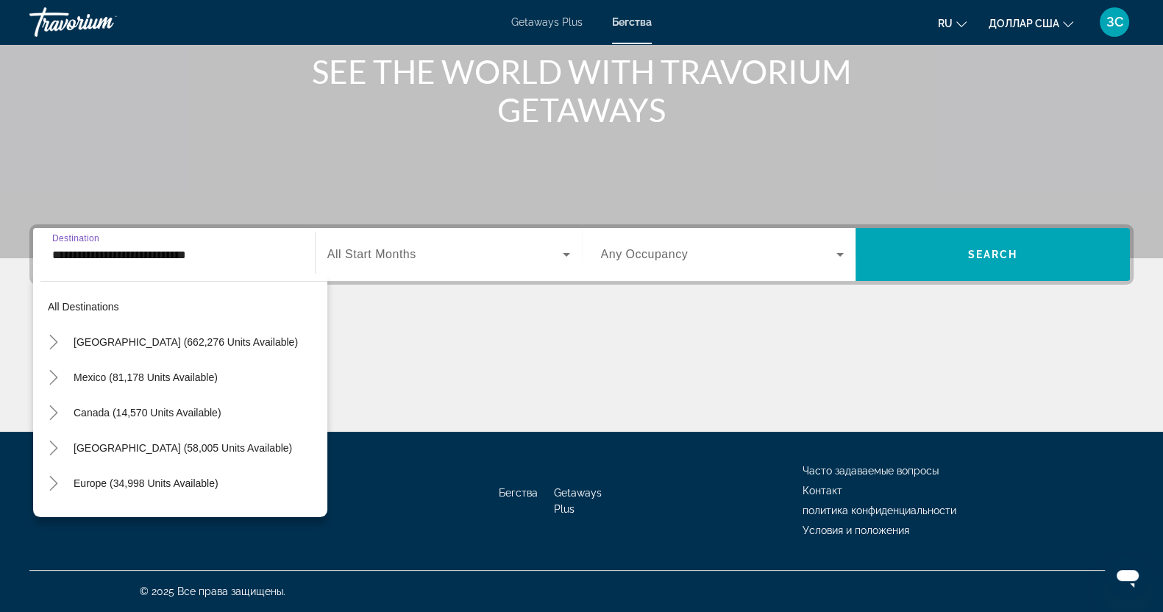
scroll to position [722, 0]
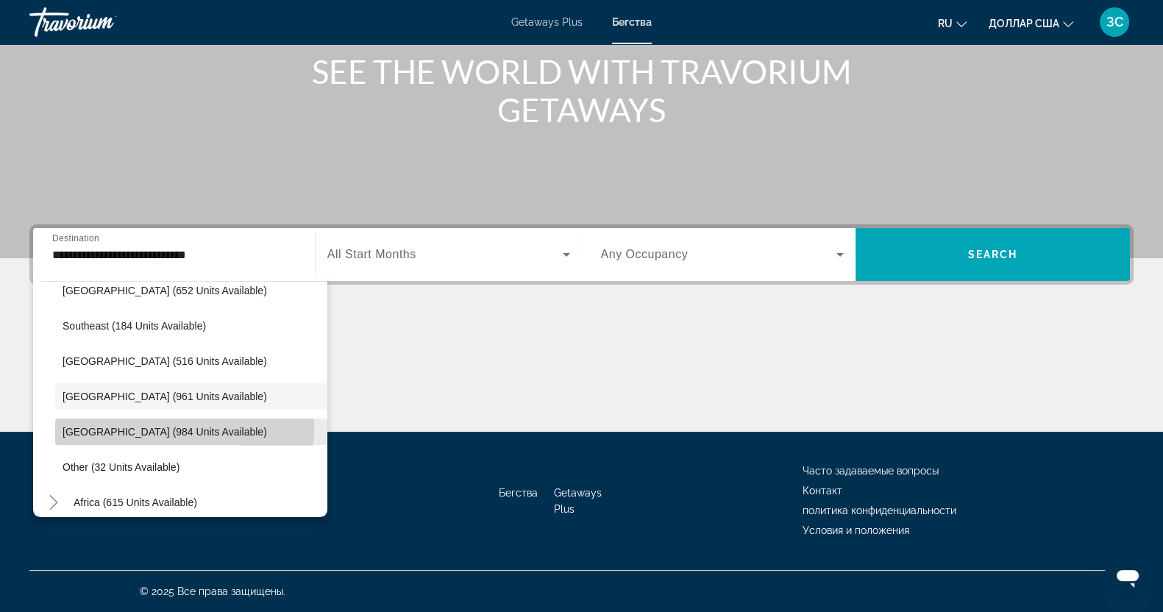
click at [90, 424] on span "Search widget" at bounding box center [191, 431] width 272 height 35
type input "**********"
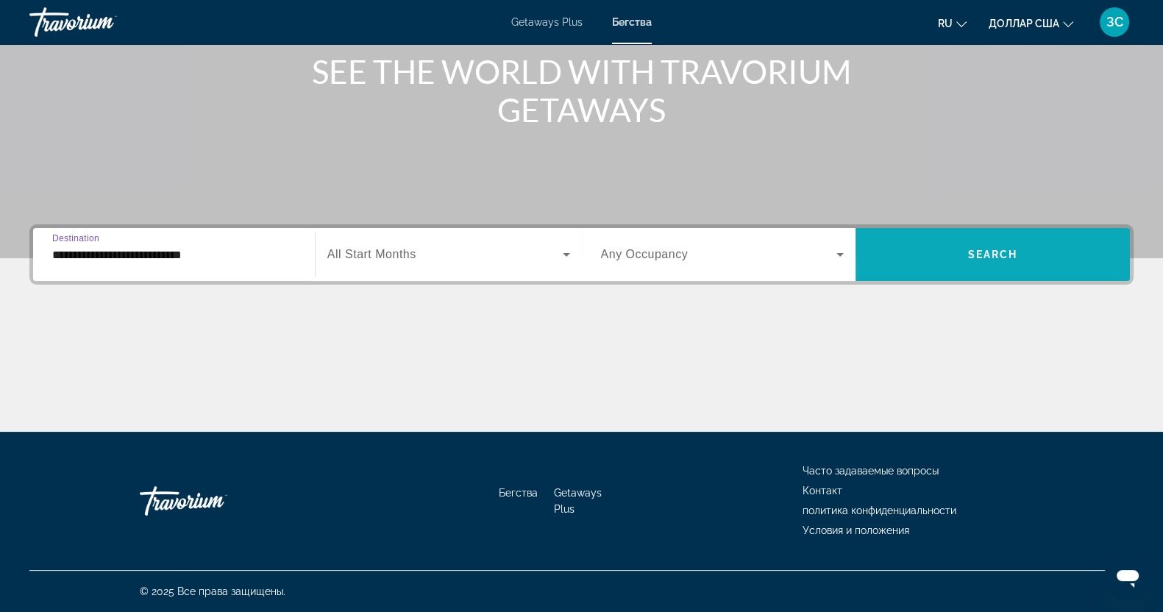
click at [997, 246] on span "Search widget" at bounding box center [992, 254] width 274 height 35
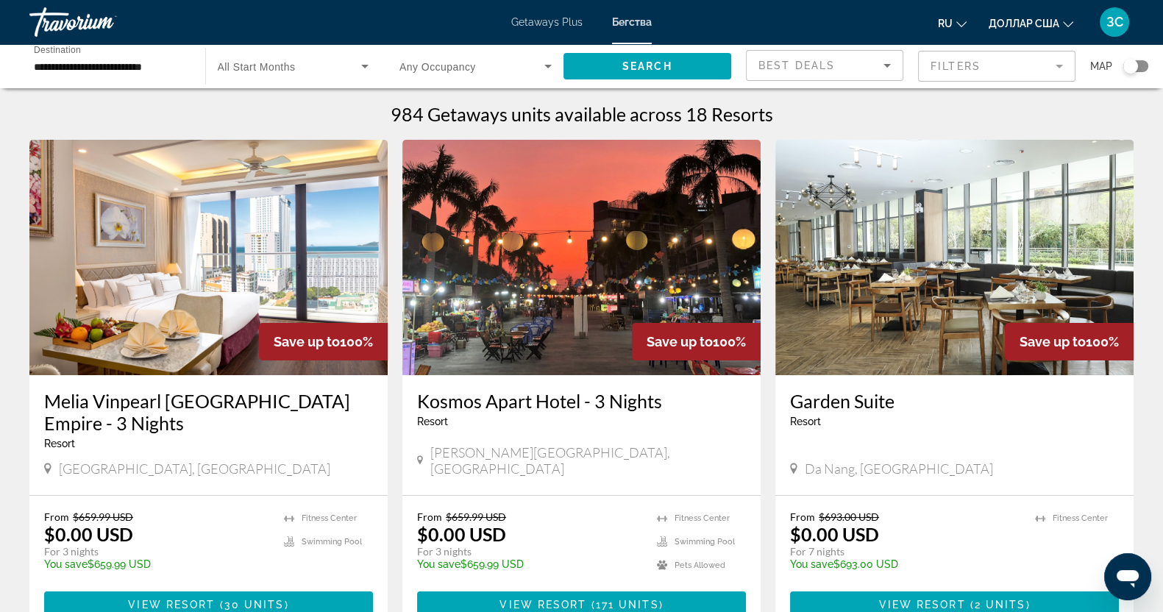
click at [1064, 64] on mat-form-field "Filters" at bounding box center [996, 66] width 157 height 31
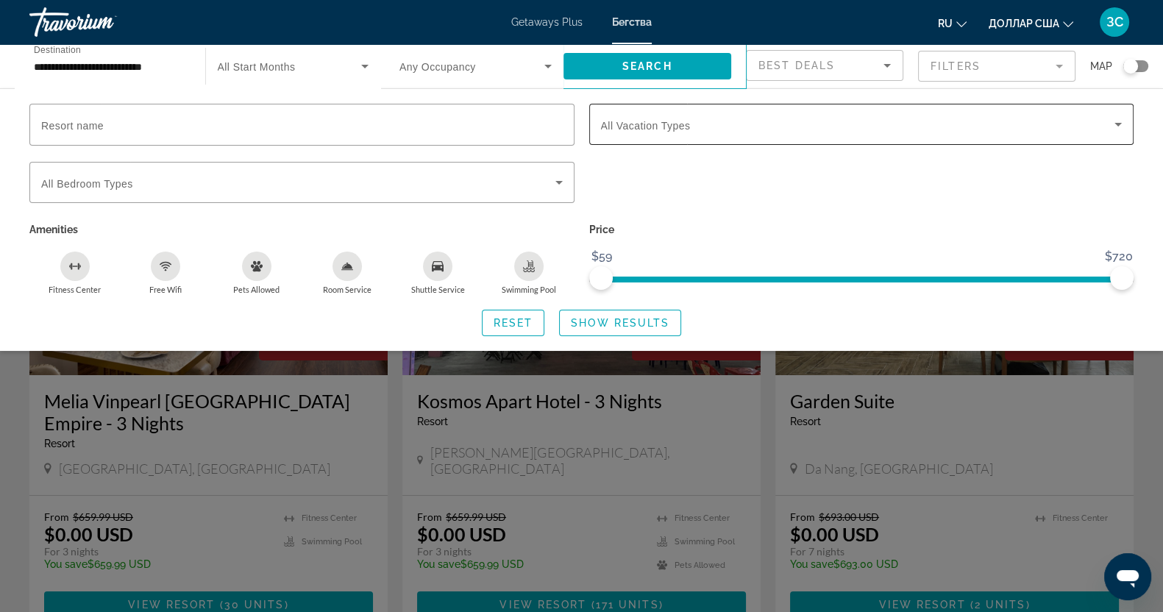
click at [1120, 122] on icon "Search widget" at bounding box center [1118, 124] width 18 height 18
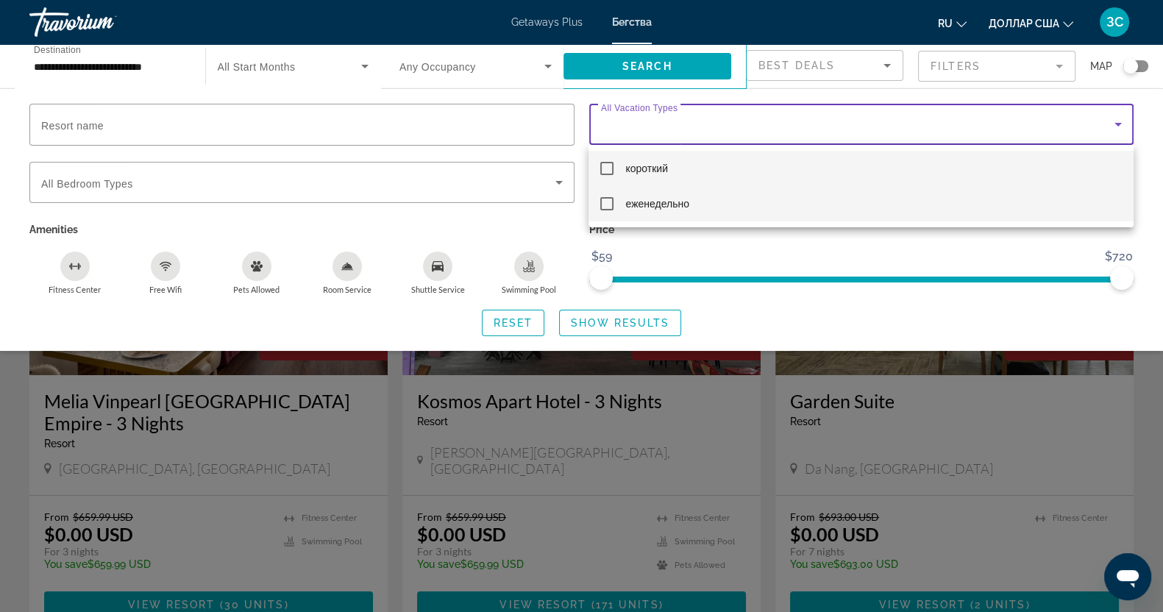
click at [610, 199] on mat-pseudo-checkbox at bounding box center [606, 203] width 13 height 13
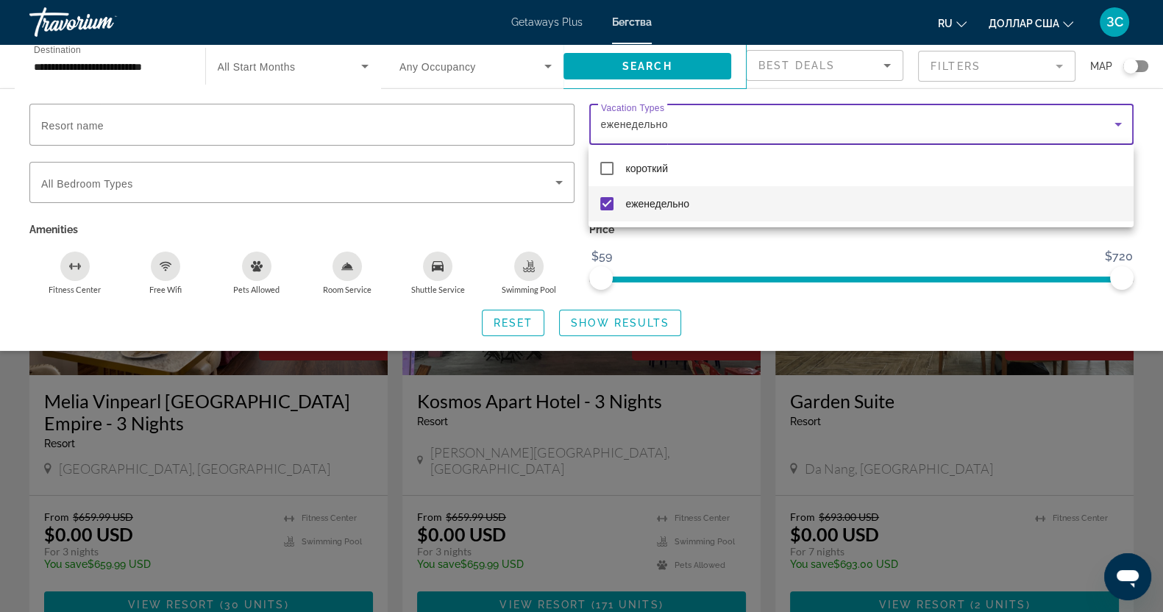
click at [629, 325] on div at bounding box center [581, 306] width 1163 height 612
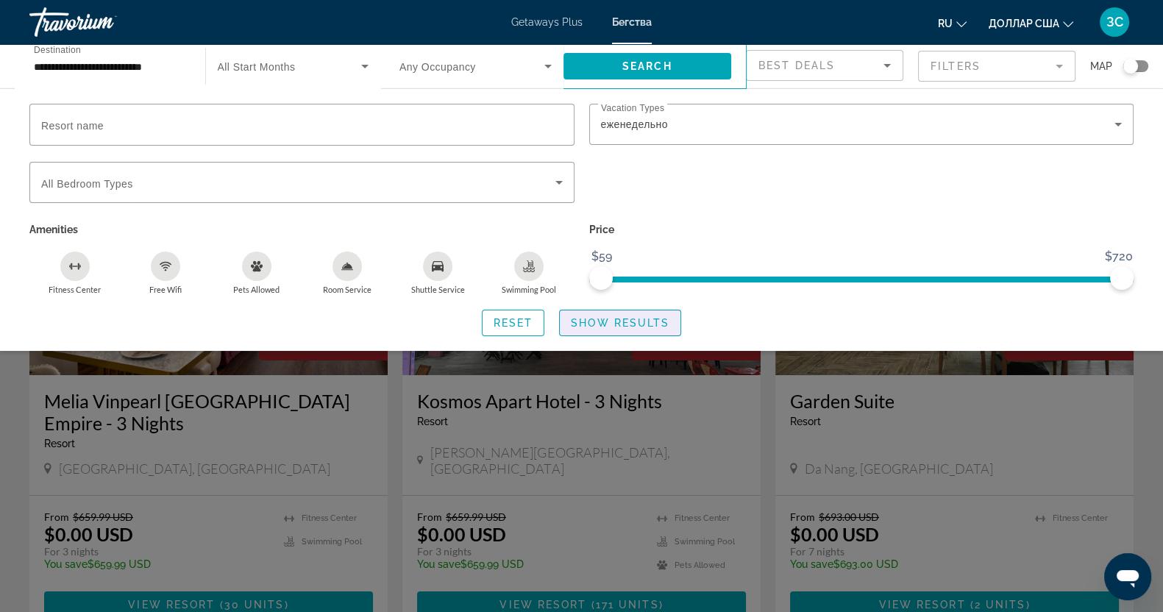
click at [629, 325] on span "Show Results" at bounding box center [620, 323] width 99 height 12
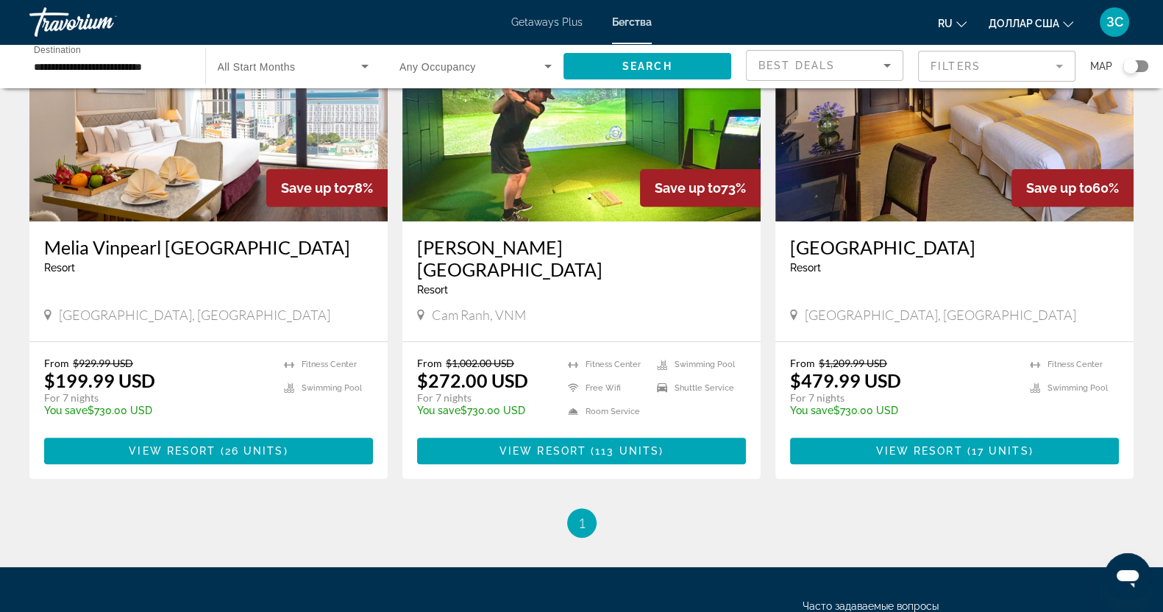
scroll to position [491, 0]
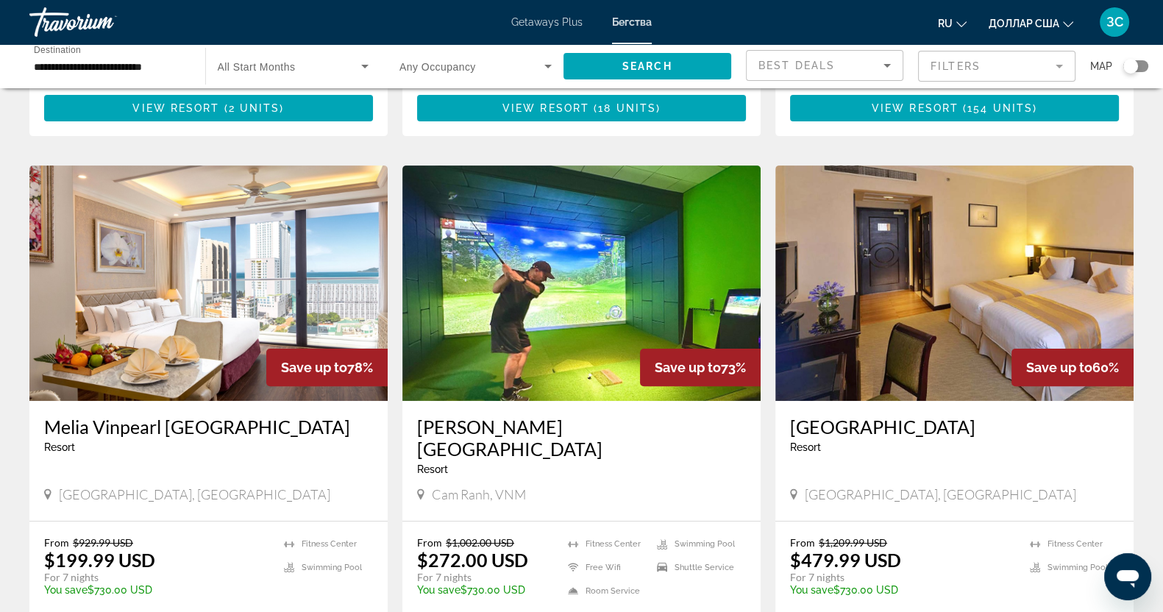
click at [552, 271] on img "Основное содержание" at bounding box center [581, 282] width 358 height 235
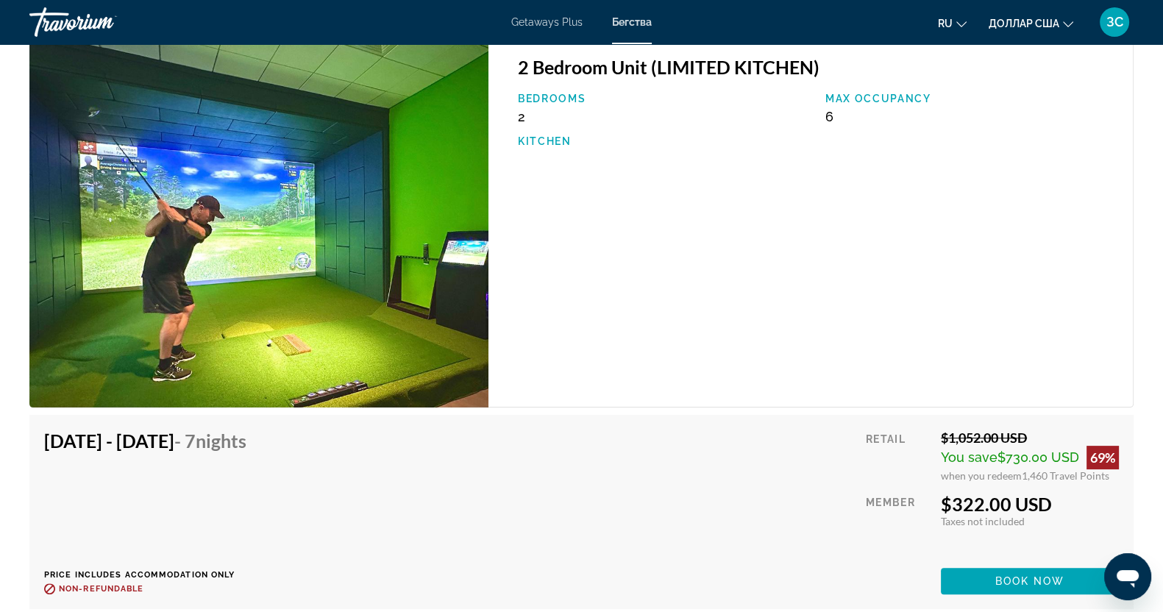
scroll to position [7080, 0]
